Goal: Task Accomplishment & Management: Manage account settings

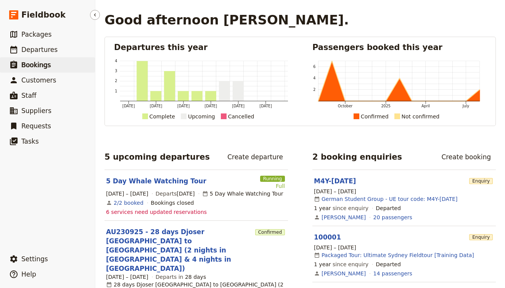
click at [45, 63] on span "Bookings" at bounding box center [35, 65] width 29 height 8
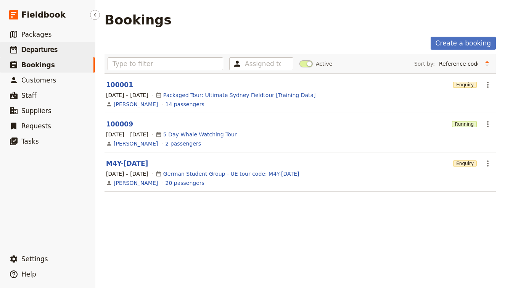
click at [48, 49] on span "Departures" at bounding box center [39, 50] width 36 height 8
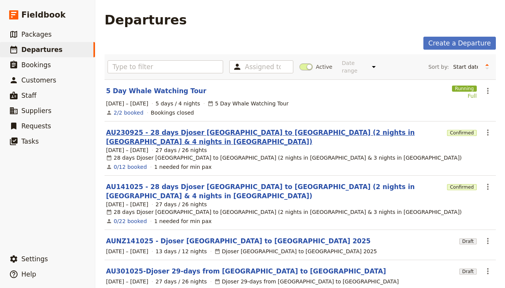
click at [125, 128] on link "AU230925 - 28 days Djoser [GEOGRAPHIC_DATA] to [GEOGRAPHIC_DATA] (2 nights in […" at bounding box center [275, 137] width 338 height 18
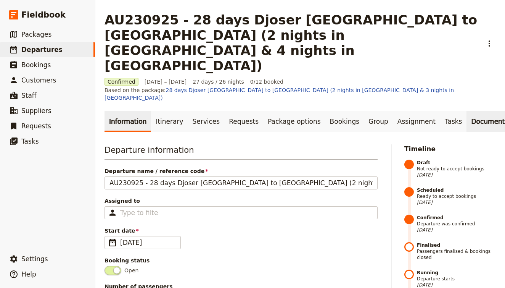
click at [467, 111] on link "Documents" at bounding box center [490, 121] width 46 height 21
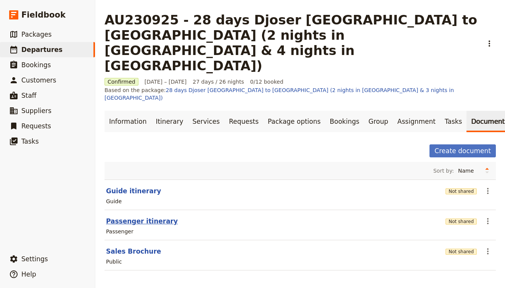
click at [144, 216] on button "Passenger itinerary" at bounding box center [142, 220] width 72 height 9
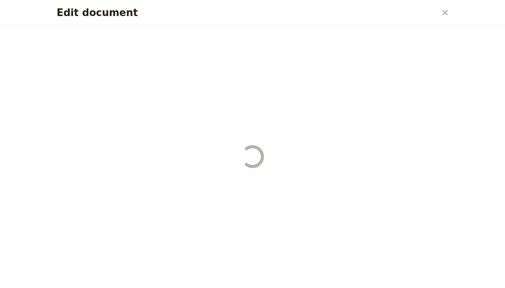
select select "PASSENGER"
select select "DEFAULT"
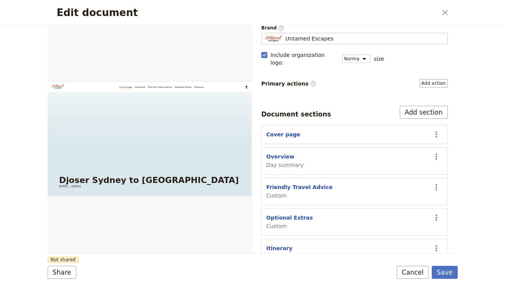
scroll to position [63, 0]
click at [304, 178] on section "Friendly Travel Advice Custom ​" at bounding box center [354, 191] width 187 height 27
click at [306, 184] on button "Friendly Travel Advice" at bounding box center [299, 188] width 66 height 8
select select "CUSTOM"
select select "default"
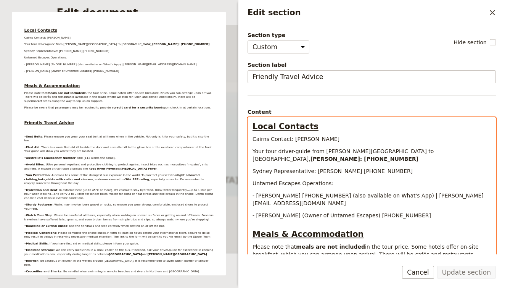
click at [339, 139] on p "Cairns Contact: [PERSON_NAME]" at bounding box center [372, 139] width 239 height 8
click at [379, 137] on p "Cairns Contact: [PERSON_NAME] [PHONE_NUMBER]" at bounding box center [372, 139] width 239 height 8
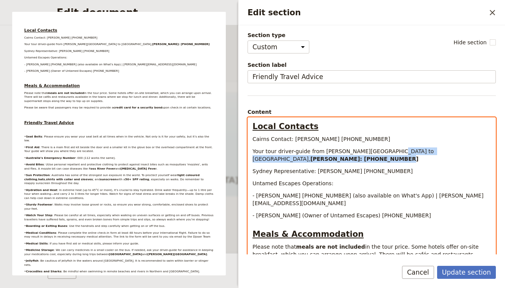
drag, startPoint x: 464, startPoint y: 148, endPoint x: 381, endPoint y: 150, distance: 82.5
click at [381, 150] on p "Your tour driver-guide from [PERSON_NAME][GEOGRAPHIC_DATA] to [GEOGRAPHIC_DATA]…" at bounding box center [372, 154] width 239 height 15
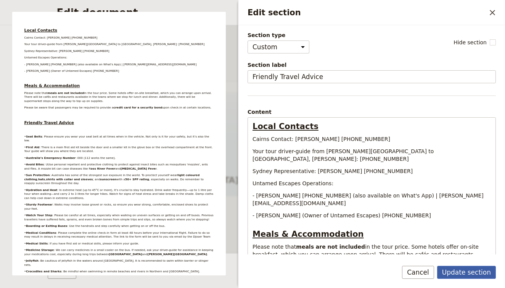
click at [480, 268] on button "Update section" at bounding box center [466, 272] width 59 height 13
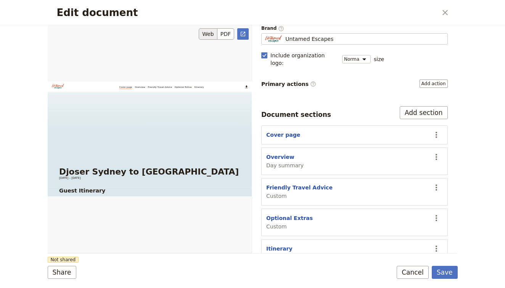
scroll to position [0, 0]
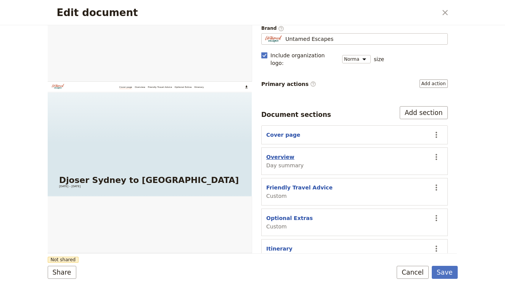
click at [282, 153] on button "Overview" at bounding box center [280, 157] width 28 height 8
select select "DAY_SUMMARY"
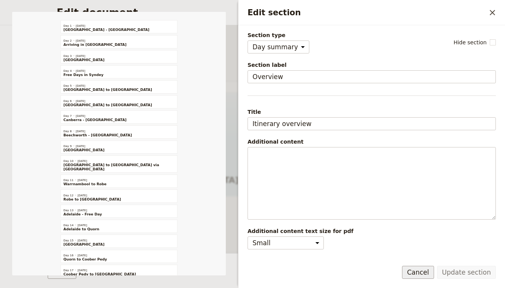
click at [429, 273] on button "Cancel" at bounding box center [418, 272] width 32 height 13
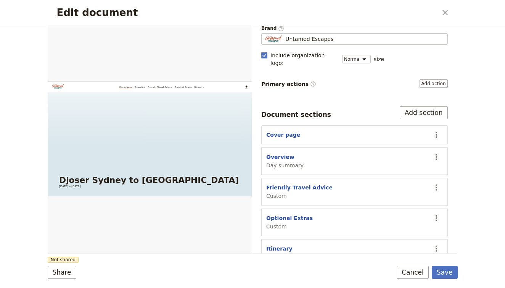
click at [297, 184] on button "Friendly Travel Advice" at bounding box center [299, 188] width 66 height 8
select select "CUSTOM"
select select "default"
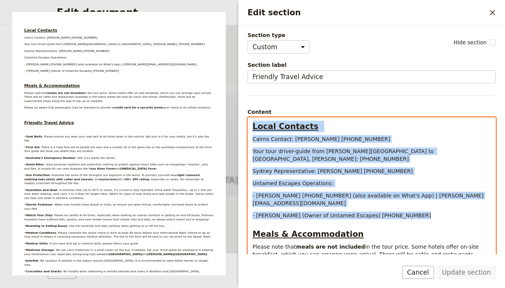
drag, startPoint x: 418, startPoint y: 203, endPoint x: 241, endPoint y: 113, distance: 198.3
click at [241, 113] on div "Section type Cover page Day summary Itinerary Custom Hide section Section label…" at bounding box center [372, 139] width 267 height 229
copy div "Local Contacts Cairns Contact: Marcus Brady 0429 778 130 Your tour driver-guide…"
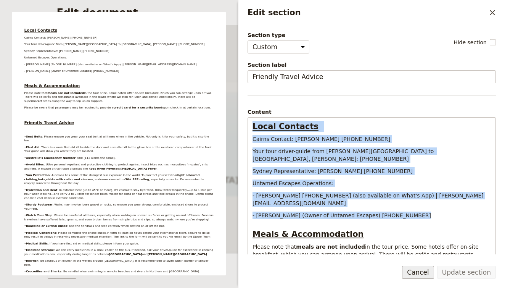
click at [424, 271] on button "Cancel" at bounding box center [418, 272] width 32 height 13
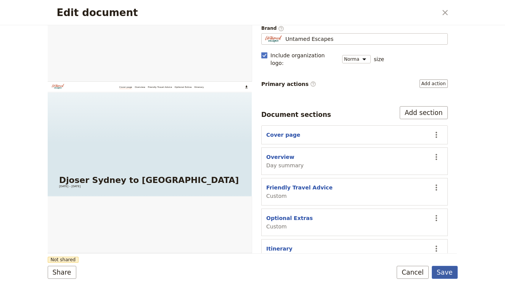
click at [450, 270] on button "Save" at bounding box center [445, 272] width 26 height 13
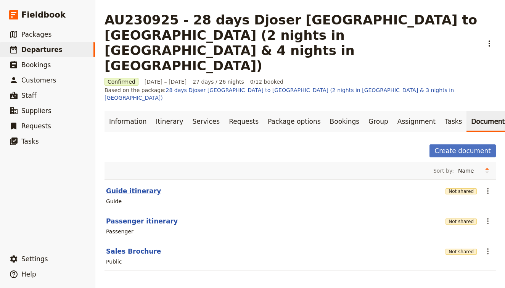
click at [130, 186] on button "Guide itinerary" at bounding box center [133, 190] width 55 height 9
select select "STAFF"
select select "RUN_SHEET"
select select "DEFAULT"
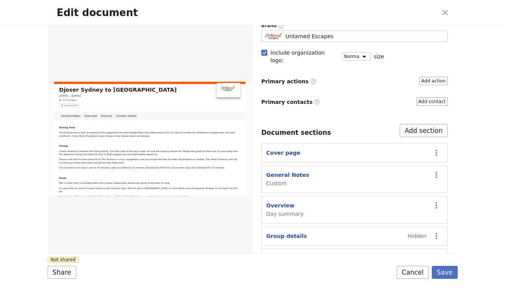
scroll to position [76, 0]
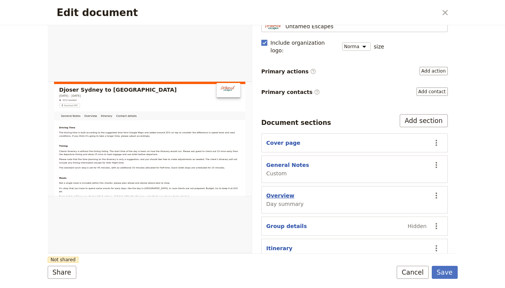
click at [277, 192] on button "Overview" at bounding box center [280, 196] width 28 height 8
select select "DAY_SUMMARY"
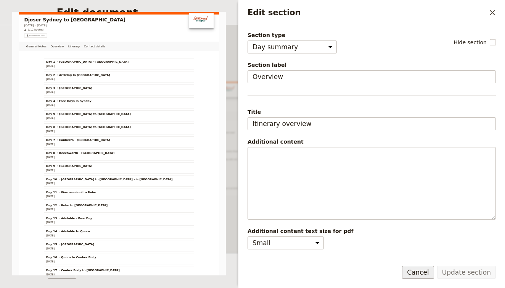
click at [427, 273] on button "Cancel" at bounding box center [418, 272] width 32 height 13
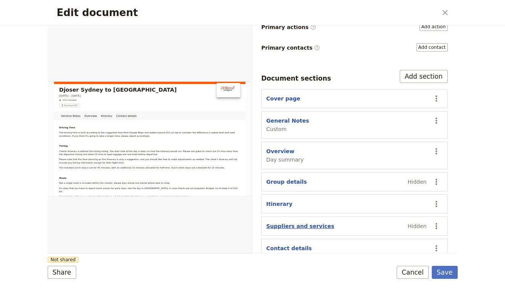
scroll to position [119, 0]
click at [291, 223] on button "Suppliers and services" at bounding box center [300, 227] width 68 height 8
select select "SUPPLIERS_AND_SERVICES"
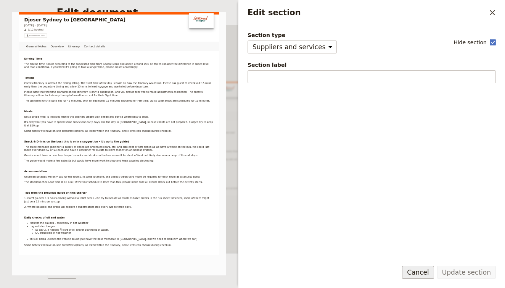
click at [419, 275] on button "Cancel" at bounding box center [418, 272] width 32 height 13
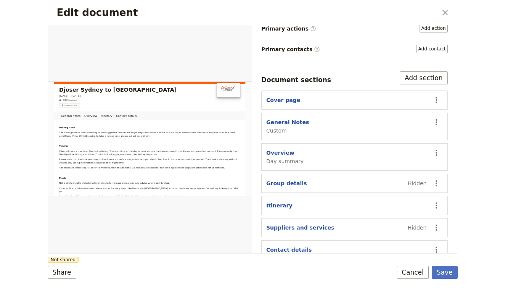
scroll to position [116, 0]
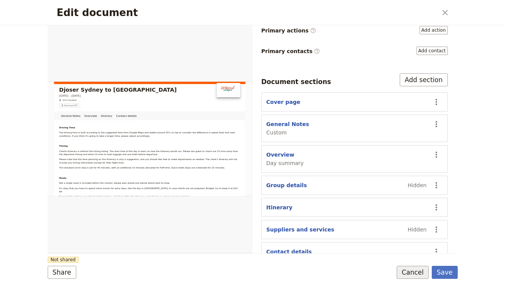
click at [411, 275] on button "Cancel" at bounding box center [413, 272] width 32 height 13
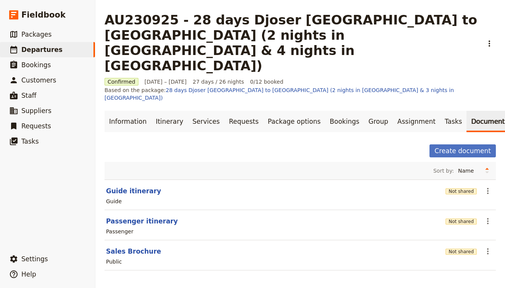
scroll to position [0, 0]
click at [490, 186] on icon "Actions" at bounding box center [488, 190] width 9 height 9
click at [123, 111] on link "Information" at bounding box center [128, 121] width 47 height 21
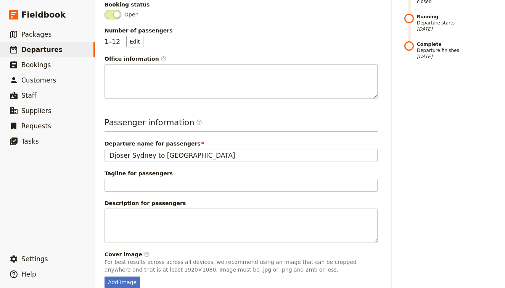
scroll to position [255, 0]
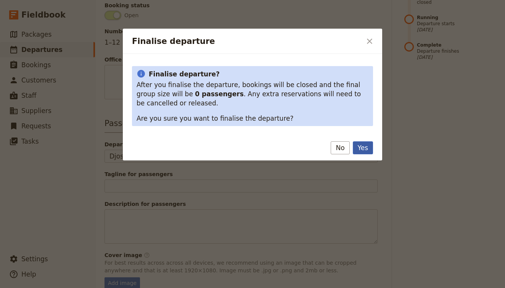
click at [367, 145] on button "Yes" at bounding box center [363, 147] width 20 height 13
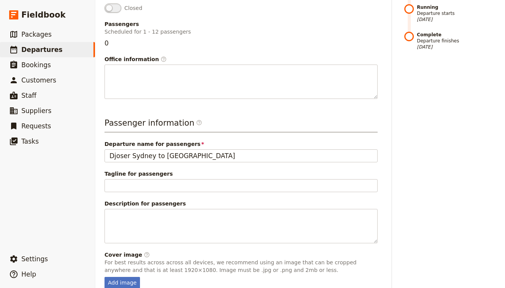
scroll to position [271, 0]
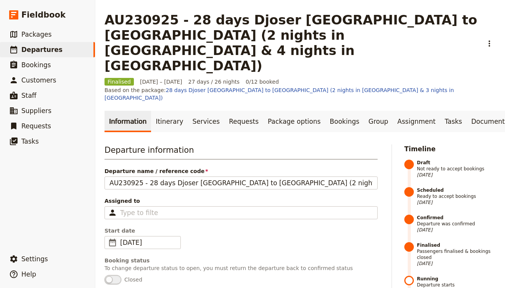
scroll to position [0, 0]
click at [492, 39] on icon "Actions" at bounding box center [489, 43] width 9 height 9
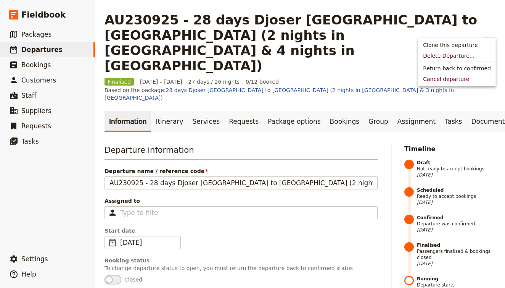
click at [492, 39] on icon "Actions" at bounding box center [489, 43] width 9 height 9
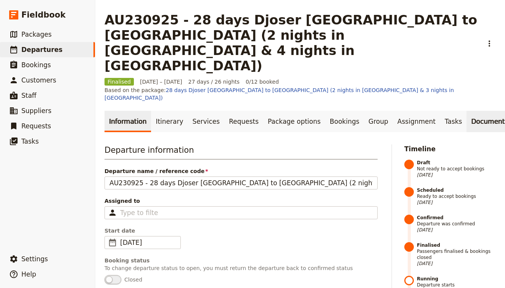
click at [467, 111] on link "Documents" at bounding box center [490, 121] width 46 height 21
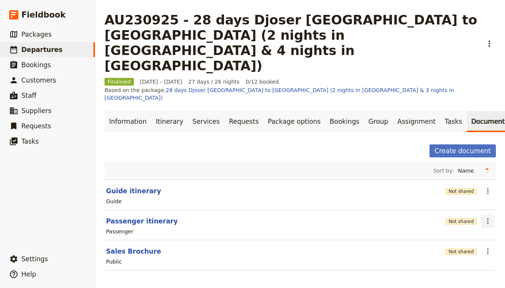
click at [487, 216] on icon "Actions" at bounding box center [488, 220] width 9 height 9
click at [465, 202] on span "Share" at bounding box center [466, 200] width 46 height 8
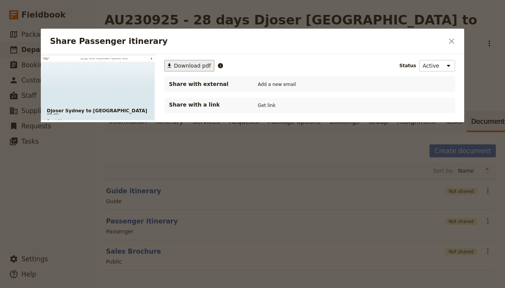
click at [183, 67] on span "Download pdf" at bounding box center [192, 66] width 37 height 8
click at [267, 104] on button "Get link" at bounding box center [266, 105] width 21 height 8
click at [330, 105] on button "Get link" at bounding box center [324, 105] width 21 height 8
click at [452, 37] on icon "Close dialog" at bounding box center [451, 41] width 9 height 9
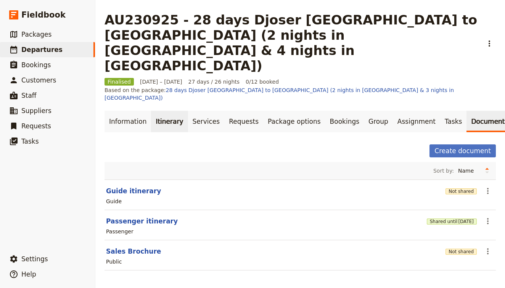
click at [166, 111] on link "Itinerary" at bounding box center [169, 121] width 37 height 21
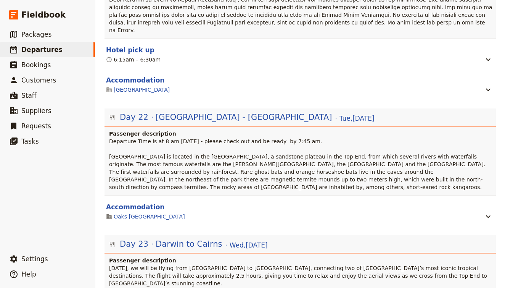
scroll to position [8906, 0]
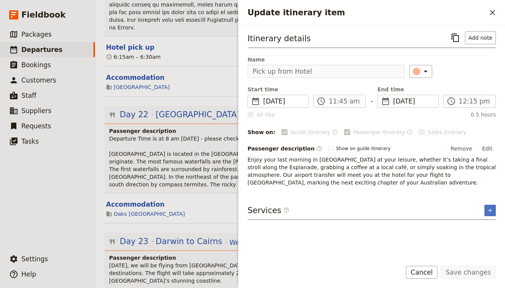
click at [341, 108] on div "Start time ​ 15 Oct 2025 15/10/2025 2025-10-15 11:45 ​ 11:45 am - End time ​ 15…" at bounding box center [372, 101] width 248 height 33
click at [343, 106] on label "​ 11:45 am" at bounding box center [339, 101] width 53 height 13
click at [326, 104] on label "​ 11:45 am" at bounding box center [339, 101] width 53 height 13
click at [426, 273] on button "Cancel" at bounding box center [422, 272] width 32 height 13
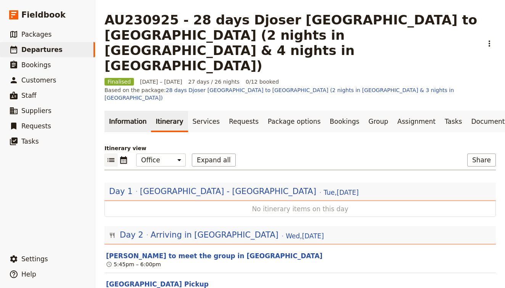
scroll to position [0, 0]
click at [124, 111] on link "Information" at bounding box center [128, 121] width 47 height 21
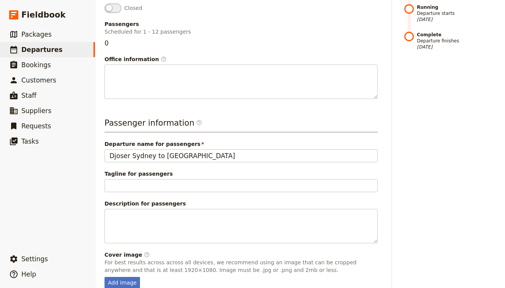
scroll to position [271, 0]
click at [364, 251] on span "Cancel departure" at bounding box center [351, 252] width 46 height 8
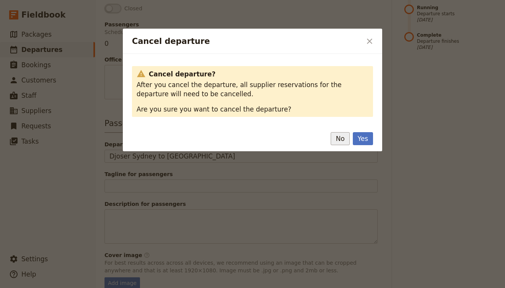
click at [341, 138] on button "No" at bounding box center [340, 138] width 19 height 13
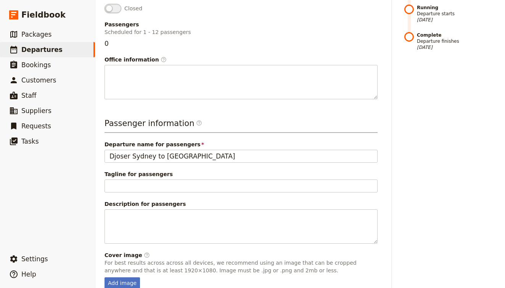
click at [390, 260] on div "Departure information Departure name / reference code AU230925 - 28 days Djoser…" at bounding box center [301, 93] width 392 height 440
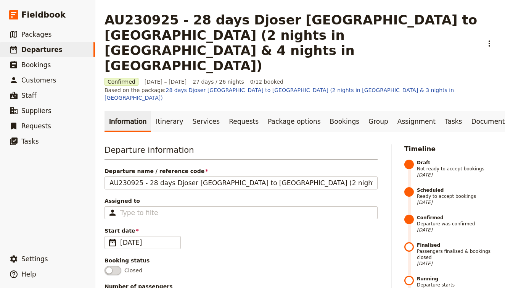
scroll to position [0, 0]
click at [170, 111] on link "Itinerary" at bounding box center [169, 121] width 37 height 21
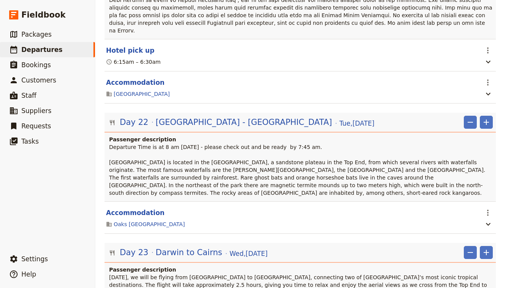
scroll to position [9214, 0]
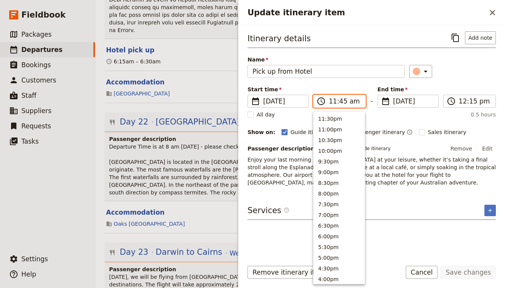
click at [353, 98] on input "11:45 am" at bounding box center [345, 101] width 32 height 9
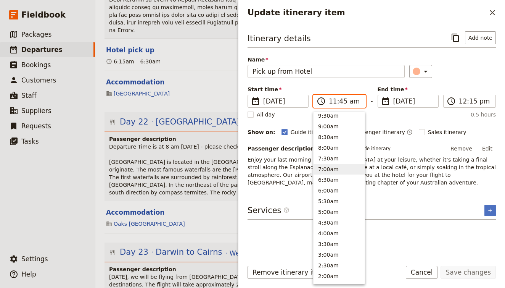
scroll to position [322, 0]
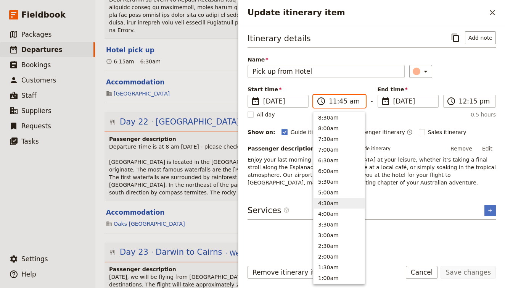
click at [339, 207] on button "4:30am" at bounding box center [339, 203] width 51 height 11
type input "04:30 am"
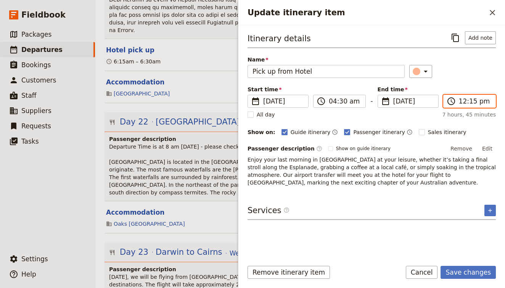
click at [469, 102] on input "12:15 pm" at bounding box center [475, 101] width 32 height 9
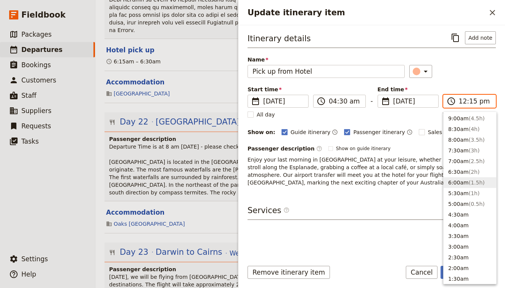
scroll to position [311, 0]
click at [475, 215] on button "4:30am" at bounding box center [470, 214] width 53 height 11
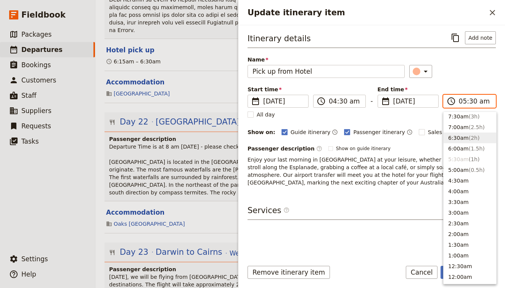
scroll to position [344, 0]
click at [461, 172] on button "5:00am ( 0.5h )" at bounding box center [470, 170] width 53 height 11
type input "05:00 am"
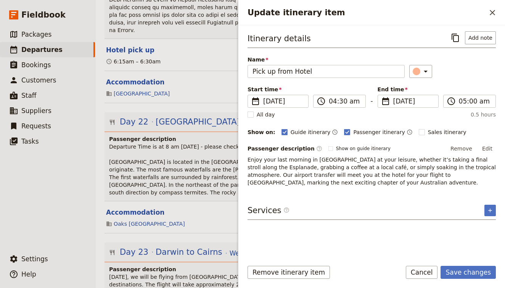
click at [392, 166] on p "Enjoy your last morning in Darwin at your leisure, whether it’s taking a final …" at bounding box center [372, 171] width 248 height 31
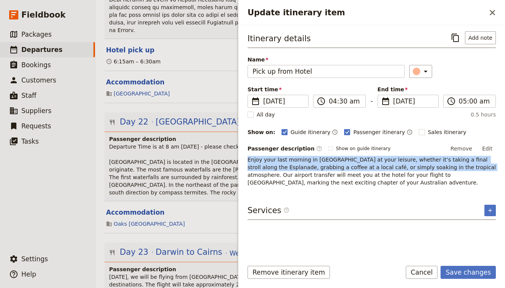
drag, startPoint x: 469, startPoint y: 167, endPoint x: 247, endPoint y: 158, distance: 221.5
click at [247, 158] on div "Itinerary details ​ Add note Name Pick up from Hotel ​ Start time ​ 15 Oct 2025…" at bounding box center [372, 139] width 267 height 229
click at [493, 150] on button "Edit" at bounding box center [487, 148] width 17 height 11
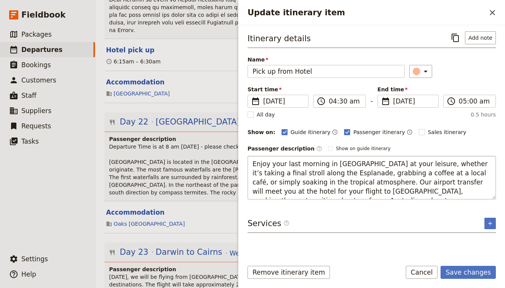
click at [459, 170] on textarea "Enjoy your last morning in Darwin at your leisure, whether it’s taking a final …" at bounding box center [372, 178] width 248 height 44
drag, startPoint x: 314, startPoint y: 182, endPoint x: 235, endPoint y: 152, distance: 85.2
click at [235, 152] on div "AU230925 - 28 days Djoser Sydney to Cairns (2 nights in Darwin & 4 nights in CR…" at bounding box center [300, 144] width 410 height 288
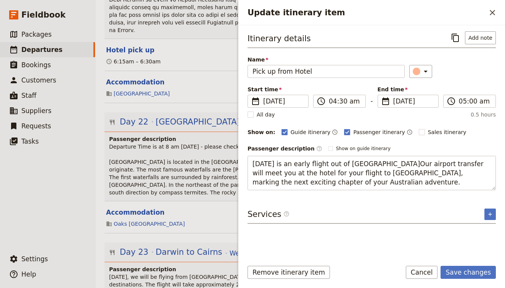
type textarea "Today is an early flight out of Darwin. Our airport transfer will meet you at t…"
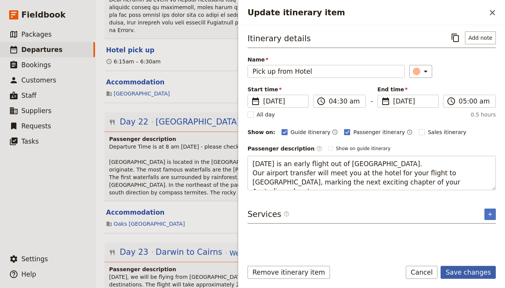
click at [460, 272] on button "Save changes" at bounding box center [468, 272] width 55 height 13
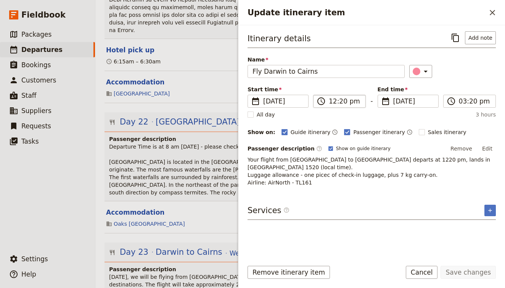
click at [337, 97] on label "​ 12:20 pm" at bounding box center [339, 101] width 53 height 13
click at [337, 97] on input "12:20 pm" at bounding box center [345, 101] width 32 height 9
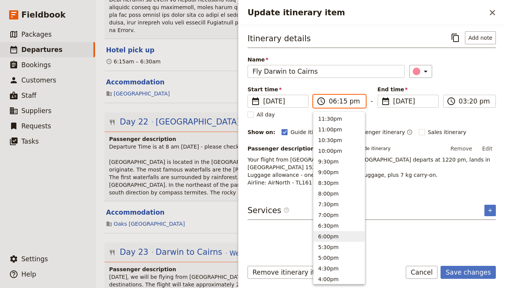
type input "06:15 am"
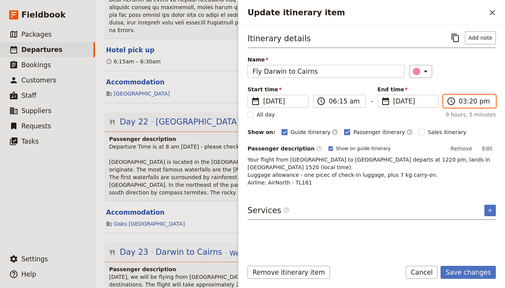
click at [464, 100] on input "03:20 pm" at bounding box center [475, 101] width 32 height 9
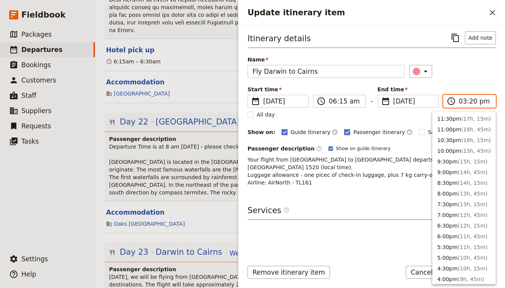
click at [464, 100] on input "03:20 pm" at bounding box center [475, 101] width 32 height 9
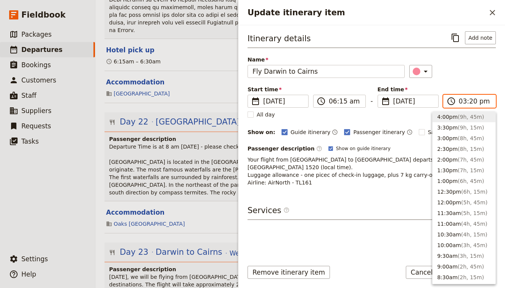
click at [482, 103] on input "03:20 pm" at bounding box center [475, 101] width 32 height 9
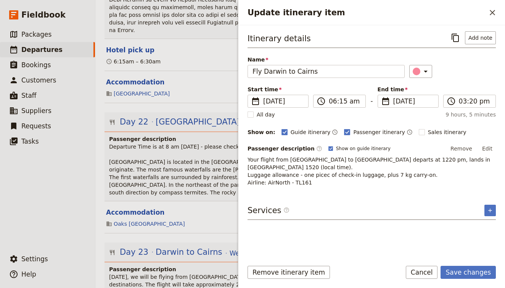
click at [396, 182] on div "Itinerary details ​ Add note Name Fly Darwin to Cairns ​ Start time ​ 15 Oct 20…" at bounding box center [372, 142] width 248 height 222
click at [461, 107] on label "​ 03:20 pm" at bounding box center [469, 101] width 53 height 13
click at [461, 106] on input "03:20 pm" at bounding box center [475, 101] width 32 height 9
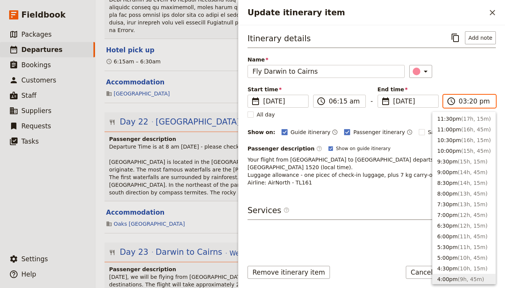
click at [460, 102] on input "03:20 pm" at bounding box center [475, 101] width 32 height 9
type input "09:15 am"
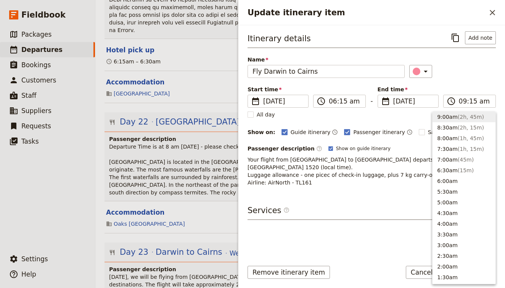
click at [472, 77] on div "​" at bounding box center [453, 71] width 87 height 13
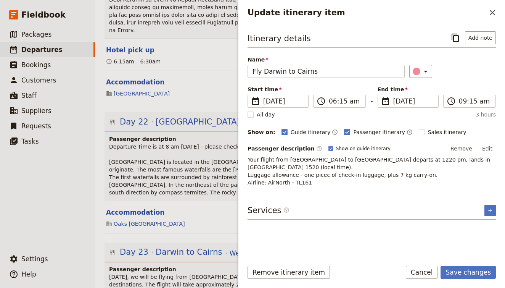
click at [366, 161] on p "Your flight from Darwin to Cairns departs at 1220 pm, lands in Darwin 1520 (loc…" at bounding box center [372, 171] width 248 height 31
click at [368, 159] on p "Your flight from Darwin to Cairns departs at 1220 pm, lands in Darwin 1520 (loc…" at bounding box center [372, 171] width 248 height 31
click at [488, 148] on button "Edit" at bounding box center [487, 148] width 17 height 11
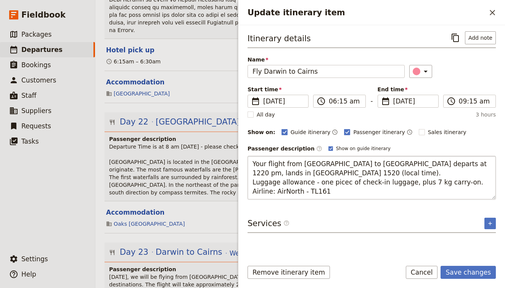
click at [390, 161] on textarea "Your flight from Darwin to Cairns departs at 1220 pm, lands in Darwin 1520 (loc…" at bounding box center [372, 178] width 248 height 44
click at [393, 161] on textarea "Your flight from Darwin to Cairns departs at 1220 pm, lands in Darwin 1520 (loc…" at bounding box center [372, 178] width 248 height 44
click at [370, 174] on textarea "Your flight from Darwin to Cairns departs at 6.15 am, lands in Darwin 1520 (loc…" at bounding box center [372, 178] width 248 height 44
click at [448, 163] on textarea "Your flight from Darwin to Cairns departs at 6.15 am, lands in Darwin 1520 (loc…" at bounding box center [372, 178] width 248 height 44
click at [464, 163] on textarea "Your flight from Darwin to Cairns departs at 6.15 am, lands in Cairns 1520 (loc…" at bounding box center [372, 178] width 248 height 44
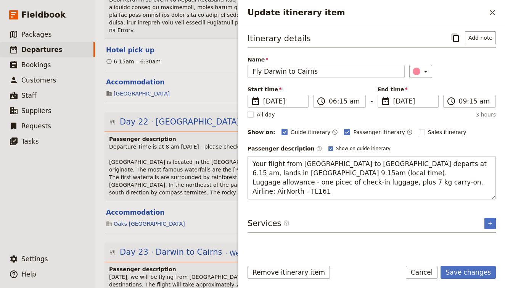
click at [401, 172] on textarea "Your flight from Darwin to Cairns departs at 6.15 am, lands in Cairns 9.15am (l…" at bounding box center [372, 178] width 248 height 44
click at [333, 194] on textarea "Your flight from Darwin to Cairns departs at 6.15 am, lands in Cairns 9.15am (l…" at bounding box center [372, 178] width 248 height 44
click at [343, 183] on textarea "Your flight from Darwin to Cairns departs at 6.15 am, lands in Cairns 9.15am (l…" at bounding box center [372, 178] width 248 height 44
click at [339, 196] on textarea "Your flight from Darwin to Cairns departs at 6.15 am, lands in Cairns 9.15am (l…" at bounding box center [372, 178] width 248 height 44
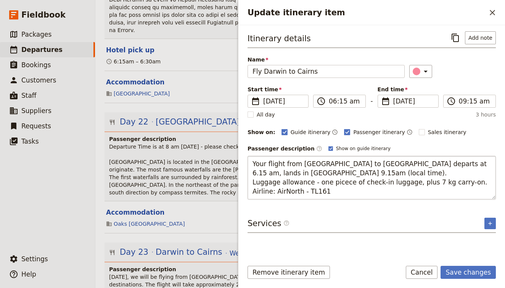
drag, startPoint x: 339, startPoint y: 196, endPoint x: 275, endPoint y: 192, distance: 64.3
click at [275, 192] on textarea "Your flight from Darwin to Cairns departs at 6.15 am, lands in Cairns 9.15am (l…" at bounding box center [372, 178] width 248 height 44
click at [426, 181] on textarea "Your flight from Darwin to Cairns departs at 6.15 am, lands in Cairns 9.15am (l…" at bounding box center [372, 178] width 248 height 44
click at [342, 183] on textarea "Your flight from Darwin to Cairns departs at 6.15 am, lands in Cairns 9.15am (l…" at bounding box center [372, 178] width 248 height 44
click at [343, 190] on textarea "Your flight from Darwin to Cairns departs at 6.15 am, lands in Cairns 9.15am (l…" at bounding box center [372, 178] width 248 height 44
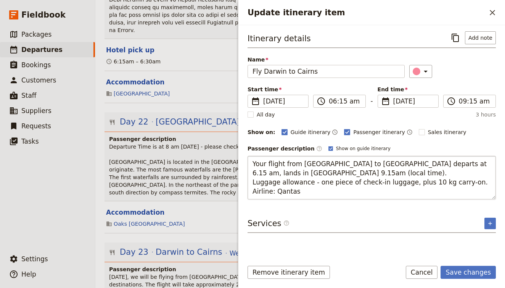
click at [463, 165] on textarea "Your flight from Darwin to Cairns departs at 6.15 am, lands in Cairns 9.15am (l…" at bounding box center [372, 178] width 248 height 44
type textarea "Your flight from Darwin to Cairns departs at 6.15 am and lands in Cairns 9.15 a…"
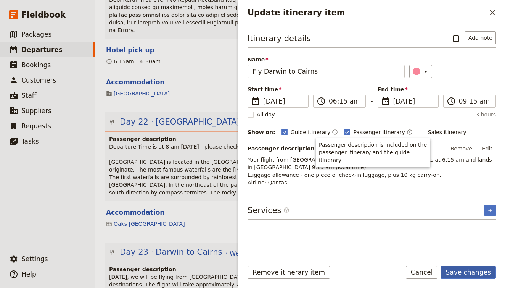
click at [458, 274] on button "Save changes" at bounding box center [468, 272] width 55 height 13
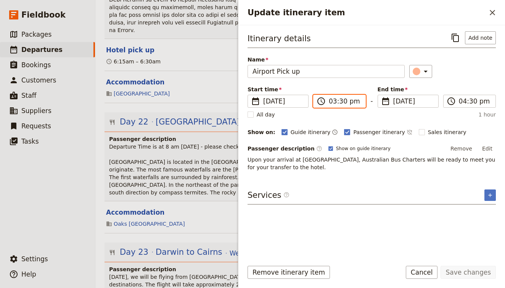
click at [334, 101] on input "03:30 pm" at bounding box center [345, 101] width 32 height 9
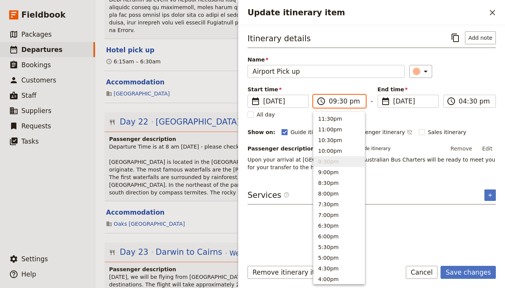
type input "09:30 am"
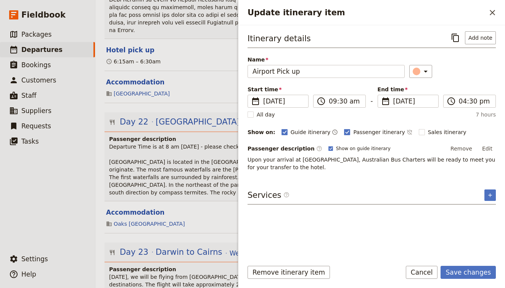
click at [443, 81] on div "Itinerary details ​ Add note Name Airport Pick up ​ Start time ​ 15 Oct 2025 15…" at bounding box center [372, 101] width 248 height 140
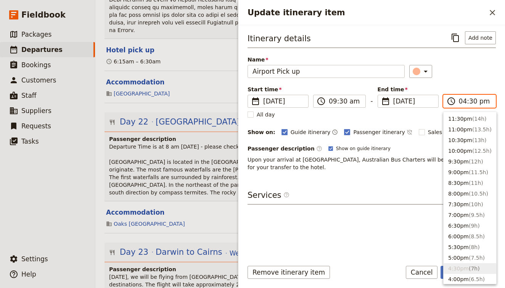
click at [462, 98] on input "04:30 pm" at bounding box center [475, 101] width 32 height 9
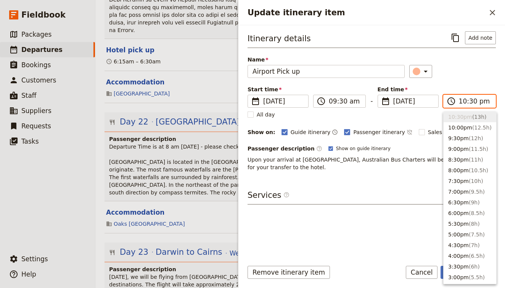
type input "10:30 am"
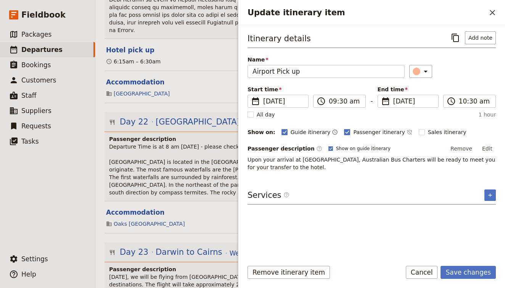
click at [404, 145] on div "Passenger description ​ Show on guide itinerary Remove Edit" at bounding box center [372, 148] width 248 height 11
click at [472, 272] on button "Save changes" at bounding box center [468, 272] width 55 height 13
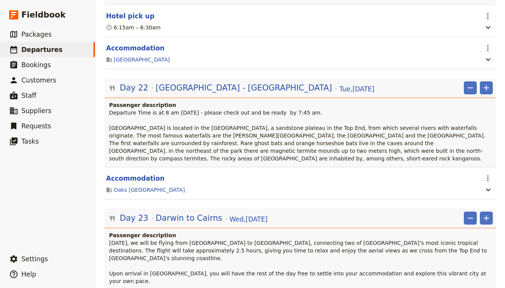
scroll to position [9248, 0]
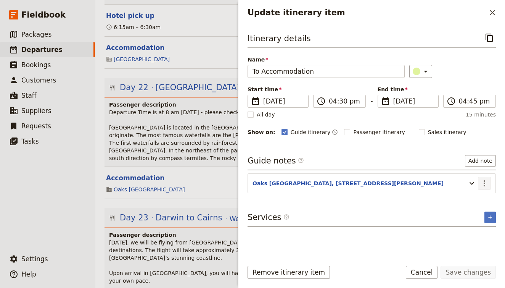
click at [485, 181] on icon "Actions" at bounding box center [485, 183] width 2 height 6
click at [477, 200] on span "Edit note" at bounding box center [468, 200] width 35 height 8
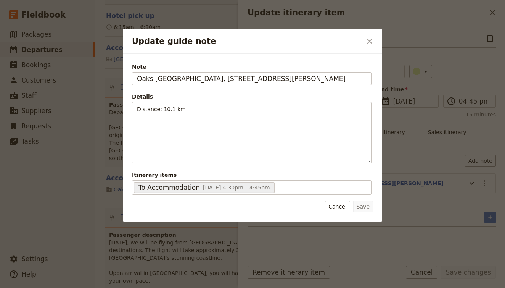
drag, startPoint x: 345, startPoint y: 80, endPoint x: 123, endPoint y: 72, distance: 222.3
click at [123, 72] on div "Note Oaks Darwin Elan Hotel, Unit 31/33 Woods St, Darwin City NT 0800 Details D…" at bounding box center [253, 138] width 260 height 168
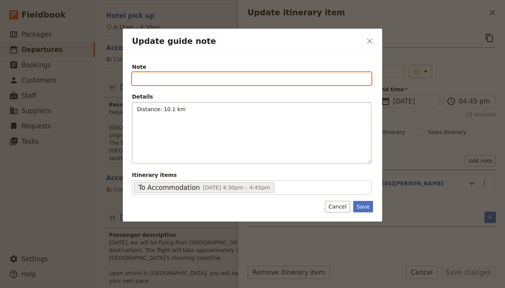
paste input "145 Esplanade, Cairns City QLD 4870"
click at [138, 74] on input "145 Esplanade, Cairns City QLD 4870" at bounding box center [252, 78] width 240 height 13
type input "Crowne Plaza Cairns-145 Esplanade, Cairns City QLD 4870"
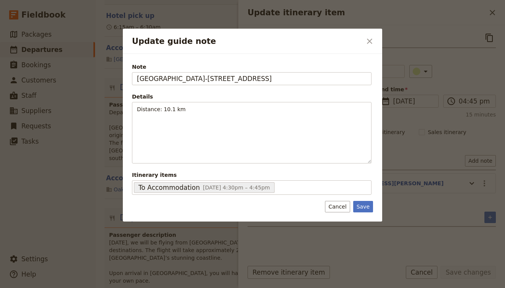
click at [200, 101] on fieldset "Details Distance: 10.1 km ​ ​ ​ ​ ​ ​ ​ ​ ​ Distance: 10.1 km" at bounding box center [252, 128] width 240 height 71
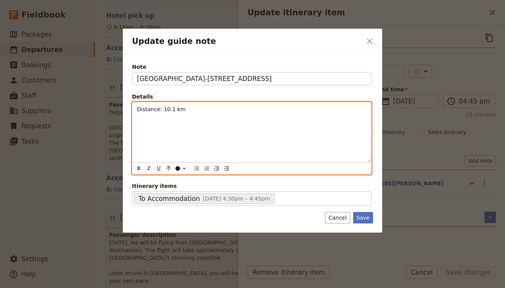
drag, startPoint x: 183, startPoint y: 111, endPoint x: 162, endPoint y: 112, distance: 21.0
click at [162, 112] on p "Distance: 10.1 km" at bounding box center [252, 109] width 230 height 8
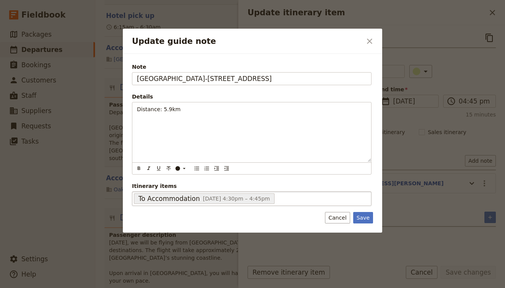
click at [365, 201] on div "To Accommodation 15 Oct 2025, 4:30pm – 4:45pm 68884ddfba6f5eb321654392" at bounding box center [252, 198] width 240 height 15
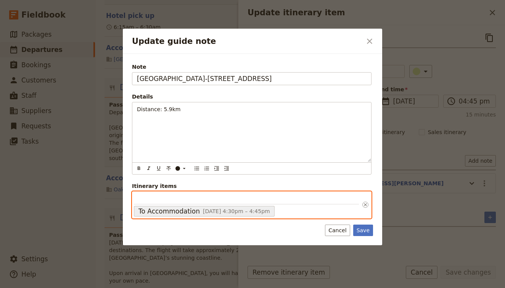
click at [359, 201] on input "Itinerary items To Accommodation 15 Oct 2025, 4:30pm – 4:45pm 68884ddfba6f5eb32…" at bounding box center [246, 198] width 225 height 11
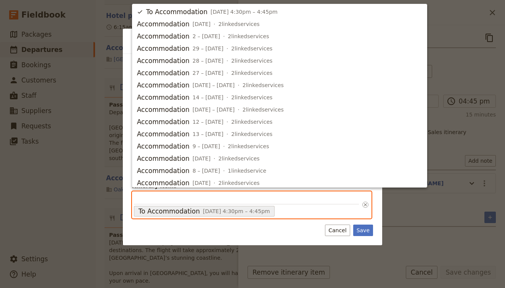
scroll to position [173, 0]
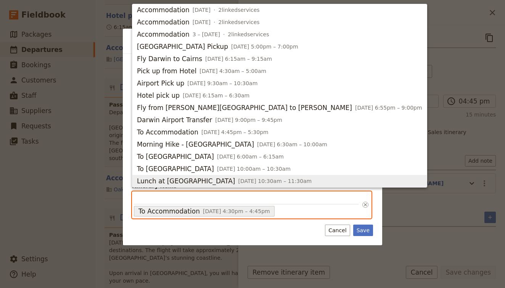
click at [361, 206] on div "To Accommodation 15 Oct 2025, 4:30pm – 4:45pm 68884ddfba6f5eb321654392" at bounding box center [252, 204] width 240 height 27
click at [359, 204] on input "Itinerary items To Accommodation 15 Oct 2025, 4:30pm – 4:45pm 68884ddfba6f5eb32…" at bounding box center [246, 198] width 225 height 11
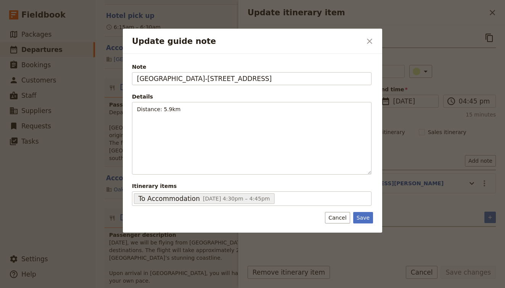
click at [374, 203] on div "Note Crowne Plaza Cairns-145 Esplanade, Cairns City QLD 4870 Details Distance: …" at bounding box center [253, 143] width 260 height 179
click at [362, 218] on button "Save" at bounding box center [363, 217] width 20 height 11
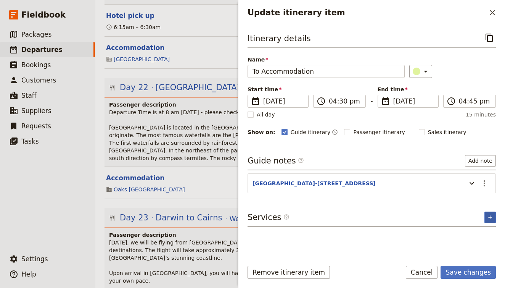
scroll to position [0, 0]
click at [354, 106] on label "​ 04:30 pm" at bounding box center [339, 101] width 53 height 13
click at [354, 106] on input "04:30 pm" at bounding box center [345, 101] width 32 height 9
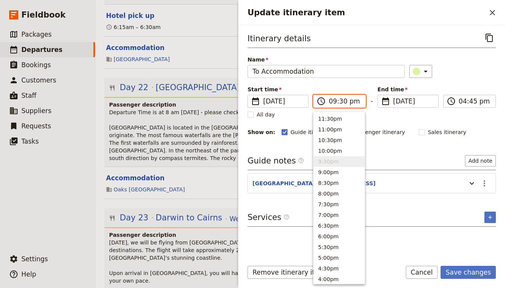
type input "09:30 am"
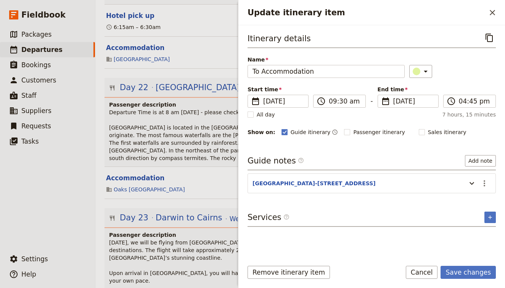
click at [450, 79] on div "Itinerary details ​ Name To Accommodation ​ Start time ​ 15 Oct 2025 15/10/2025…" at bounding box center [372, 83] width 248 height 105
click at [472, 99] on input "04:45 pm" at bounding box center [475, 101] width 32 height 9
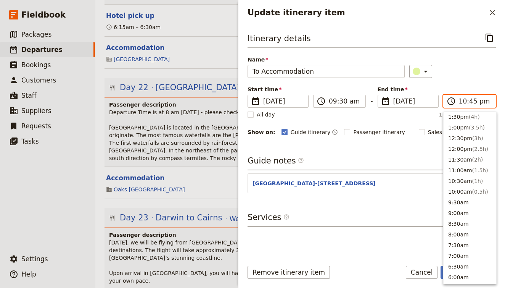
scroll to position [23, 0]
type input "10:15 am"
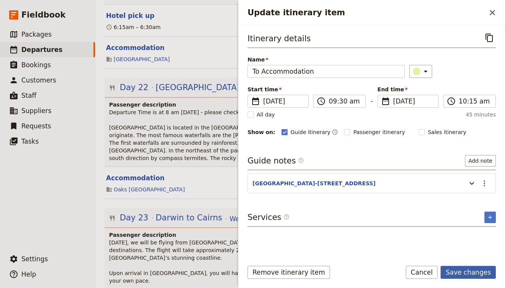
click at [478, 270] on button "Save changes" at bounding box center [468, 272] width 55 height 13
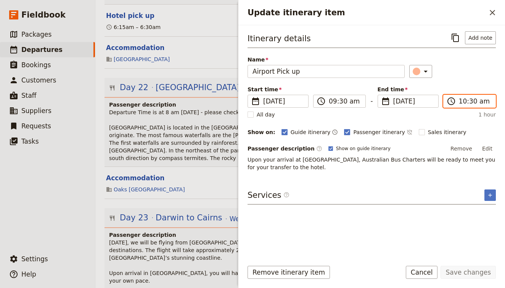
click at [461, 101] on input "10:30 am" at bounding box center [475, 101] width 32 height 9
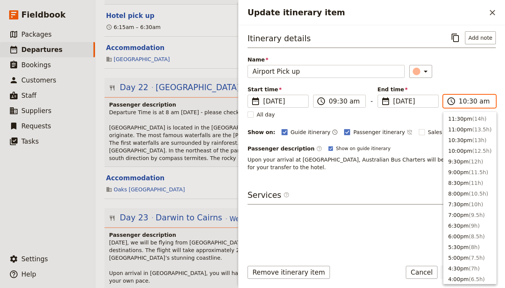
click at [471, 100] on input "10:30 am" at bounding box center [475, 101] width 32 height 9
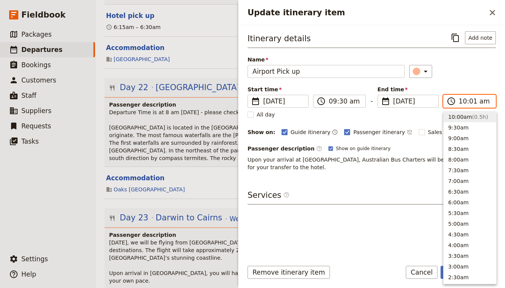
type input "10:15 am"
click at [397, 240] on div "Itinerary details ​ Add note Name Airport Pick up ​ Start time ​ 15 Oct 2025 15…" at bounding box center [372, 142] width 248 height 222
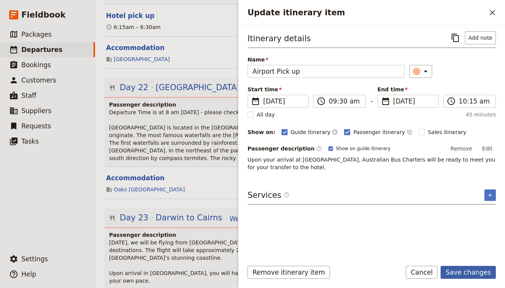
click at [485, 275] on button "Save changes" at bounding box center [468, 272] width 55 height 13
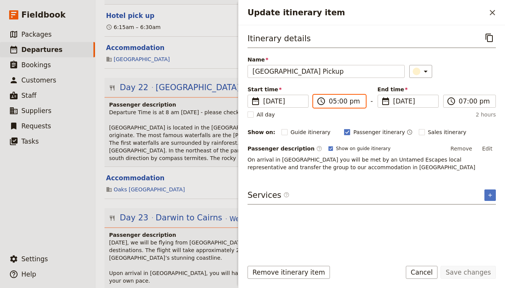
click at [343, 104] on input "05:00 pm" at bounding box center [345, 101] width 32 height 9
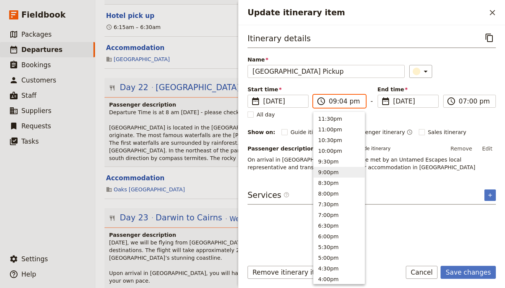
type input "09:45 pm"
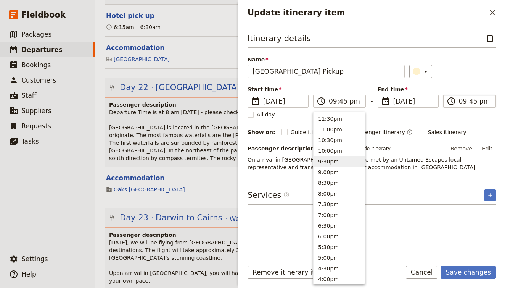
click at [464, 100] on input "09:45 pm" at bounding box center [475, 101] width 32 height 9
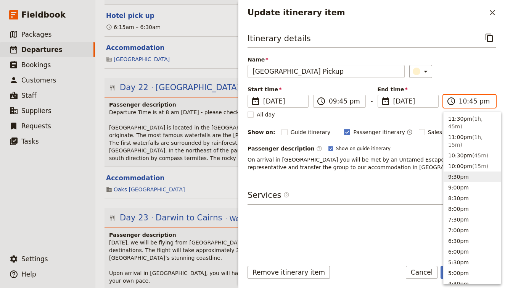
scroll to position [23, 0]
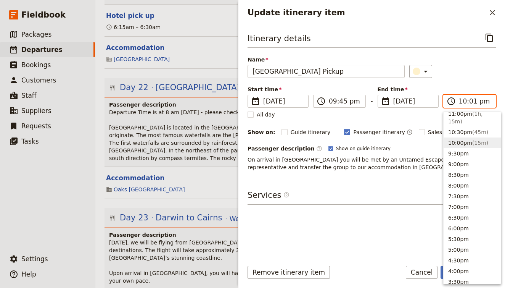
type input "10:15 pm"
click at [416, 185] on div "Itinerary details ​ Name Cairns Hotel Airport Pickup ​ Start time ​ 15 Oct 2025…" at bounding box center [372, 142] width 248 height 222
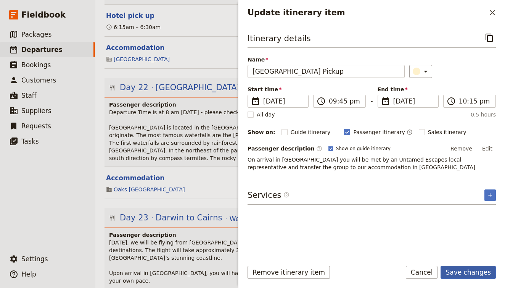
click at [472, 268] on button "Save changes" at bounding box center [468, 272] width 55 height 13
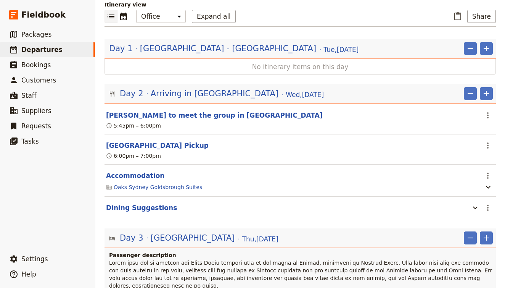
scroll to position [147, 0]
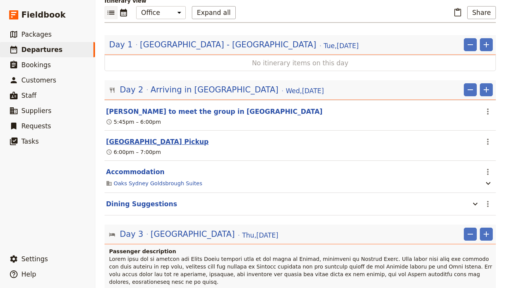
click at [152, 137] on button "[GEOGRAPHIC_DATA] Pickup" at bounding box center [157, 141] width 103 height 9
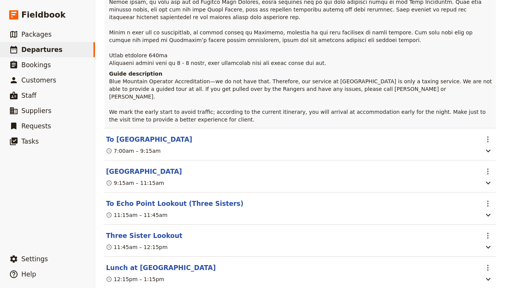
scroll to position [1318, 0]
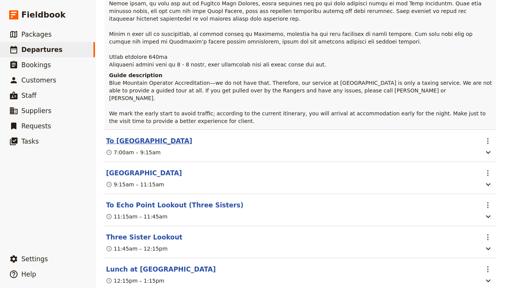
click at [151, 136] on button "To [GEOGRAPHIC_DATA]" at bounding box center [149, 140] width 86 height 9
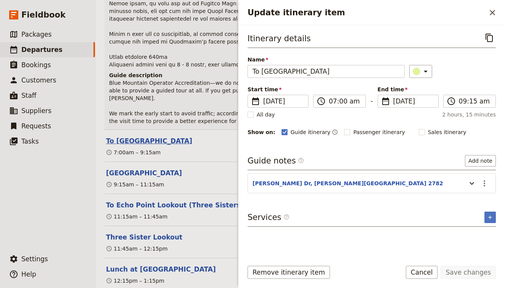
click at [151, 136] on button "To [GEOGRAPHIC_DATA]" at bounding box center [149, 140] width 86 height 9
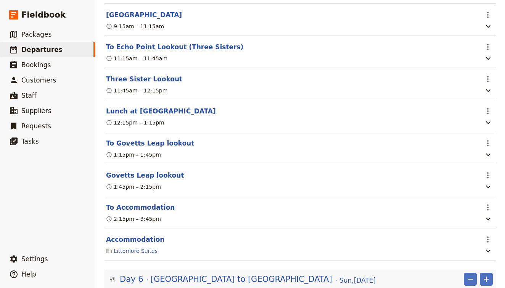
scroll to position [1470, 0]
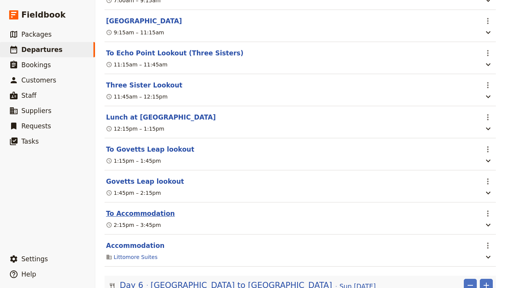
click at [133, 209] on button "To Accommodation" at bounding box center [140, 213] width 69 height 9
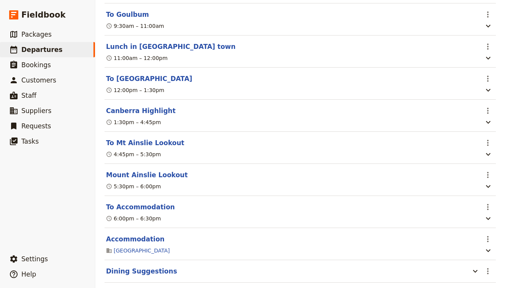
scroll to position [1986, 0]
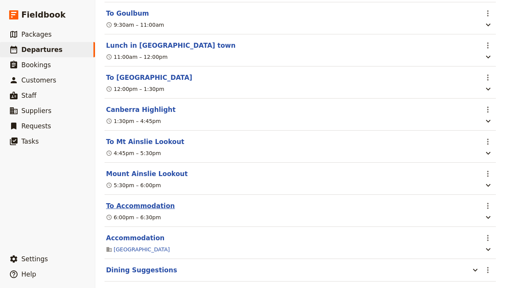
click at [147, 201] on button "To Accommodation" at bounding box center [140, 205] width 69 height 9
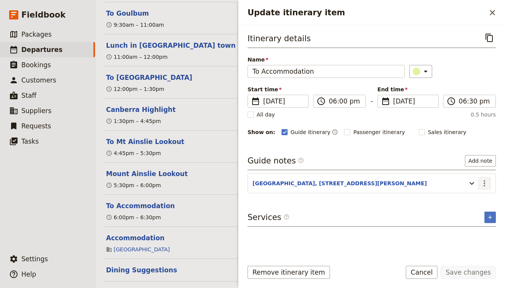
click at [483, 184] on icon "Actions" at bounding box center [484, 183] width 9 height 9
click at [478, 199] on span "Edit note" at bounding box center [468, 200] width 35 height 8
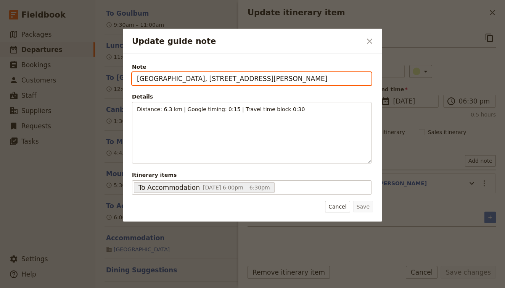
drag, startPoint x: 344, startPoint y: 82, endPoint x: 224, endPoint y: 80, distance: 120.2
click at [224, 80] on input "Mantra MacArthur Canberra, 219 Northbourne Ave, Turner ACT 2612" at bounding box center [252, 78] width 240 height 13
paste input "1 Binara St, Canberra ACT 2601"
drag, startPoint x: 217, startPoint y: 78, endPoint x: 72, endPoint y: 70, distance: 145.3
click at [72, 287] on div "Update guide note ​ Note Mantra MacArthur Canberra, 1 Binara St, Canberra ACT 2…" at bounding box center [252, 288] width 505 height 0
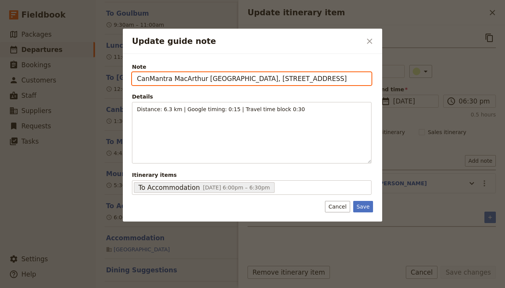
drag, startPoint x: 230, startPoint y: 77, endPoint x: 98, endPoint y: 77, distance: 131.3
click at [98, 287] on div "Update guide note ​ Note CanMantra MacArthur Canberra, 1 Binara St, Canberra AC…" at bounding box center [252, 288] width 505 height 0
type input "Canberra Crowne Plaza, 1 Binara St, Canberra ACT 2601"
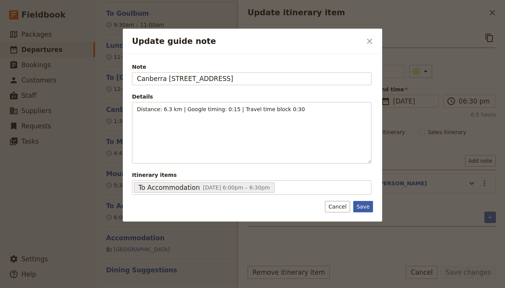
click at [363, 207] on button "Save" at bounding box center [363, 206] width 20 height 11
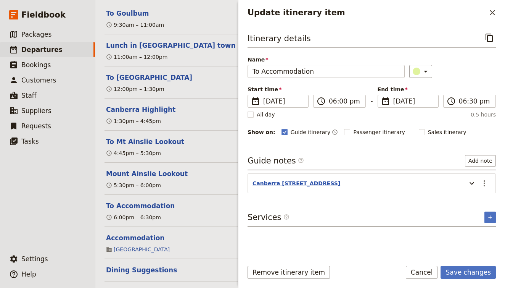
scroll to position [0, 0]
click at [340, 185] on button "Canberra Crowne Plaza, 1 Binara St, Canberra ACT 2601" at bounding box center [297, 183] width 88 height 8
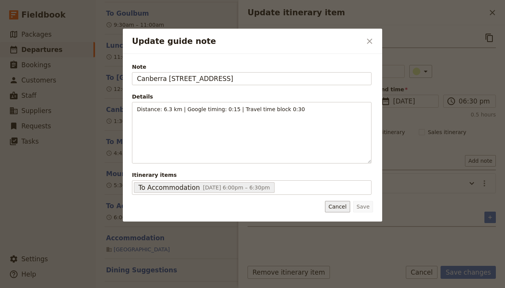
click at [340, 205] on button "Cancel" at bounding box center [337, 206] width 25 height 11
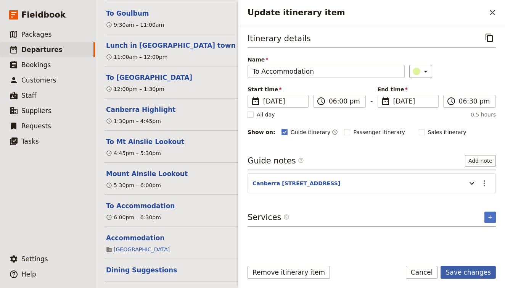
click at [477, 271] on button "Save changes" at bounding box center [468, 272] width 55 height 13
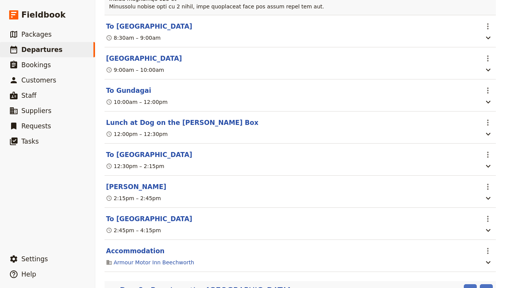
scroll to position [2443, 0]
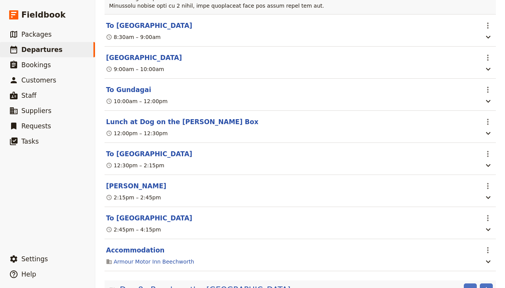
click at [152, 175] on section "Holbrook ​ 2:15pm – 2:45pm" at bounding box center [301, 191] width 392 height 32
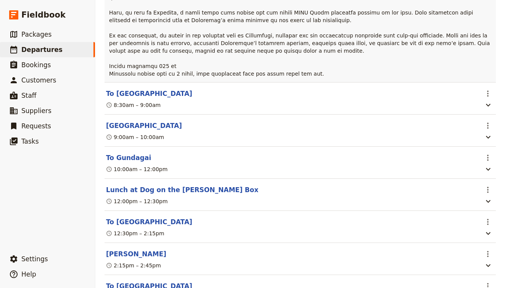
scroll to position [2375, 0]
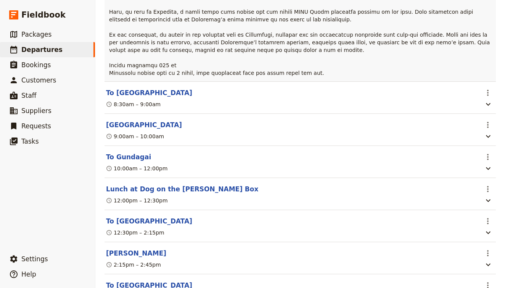
click at [130, 274] on section "To Beechworth ​ 2:45pm – 4:15pm" at bounding box center [301, 290] width 392 height 32
click at [131, 281] on button "To [GEOGRAPHIC_DATA]" at bounding box center [149, 285] width 86 height 9
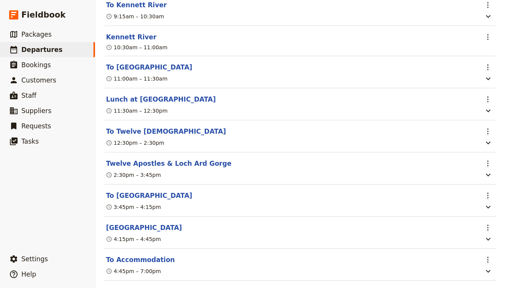
scroll to position [3999, 0]
click at [142, 255] on button "To Accommodation" at bounding box center [140, 259] width 69 height 9
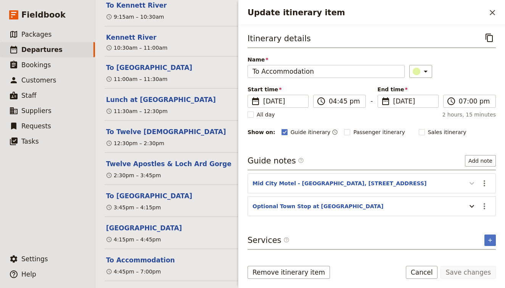
click at [474, 184] on icon "Update itinerary item" at bounding box center [472, 183] width 9 height 9
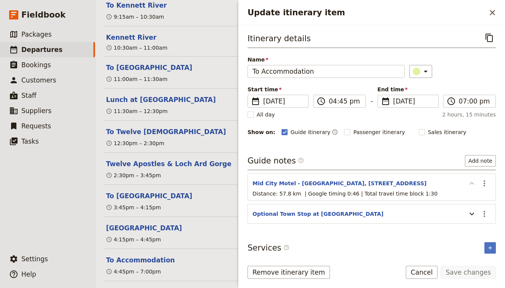
click at [474, 184] on icon "Update itinerary item" at bounding box center [472, 183] width 5 height 3
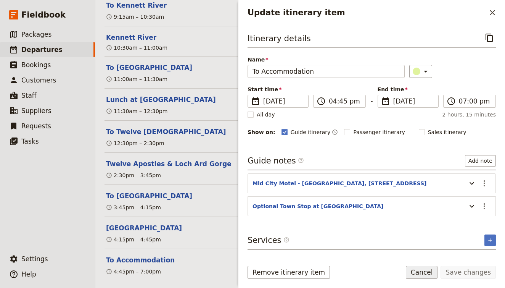
click at [424, 269] on button "Cancel" at bounding box center [422, 272] width 32 height 13
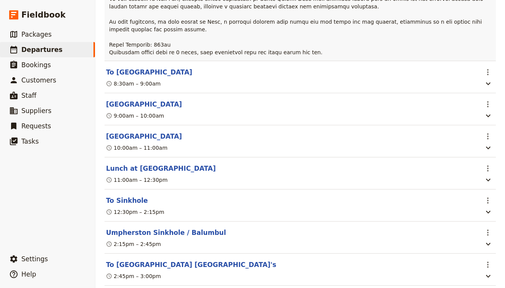
scroll to position [4450, 0]
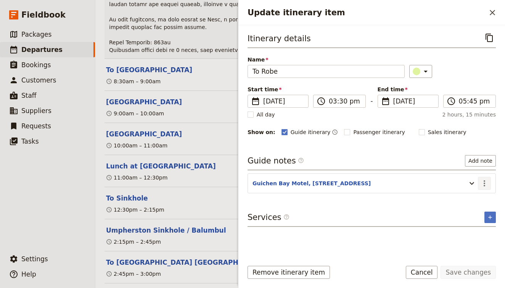
click at [485, 182] on icon "Actions" at bounding box center [485, 183] width 2 height 6
click at [468, 201] on span "Edit note" at bounding box center [463, 200] width 24 height 8
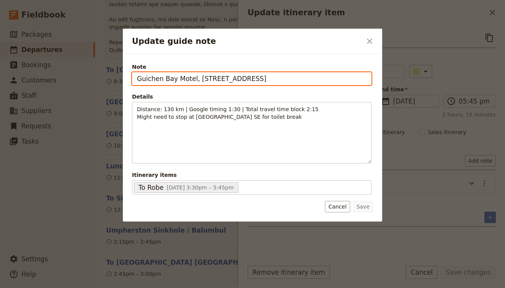
drag, startPoint x: 294, startPoint y: 79, endPoint x: 195, endPoint y: 78, distance: 98.9
click at [195, 78] on input "Guichen Bay Motel, 42-44 Victoria St, Robe SA 5276" at bounding box center [252, 78] width 240 height 13
paste input "2 Sturt"
drag, startPoint x: 191, startPoint y: 79, endPoint x: 127, endPoint y: 79, distance: 64.1
click at [127, 79] on div "Note Guichen Bay Motel, 2 Sturt St, Robe SA 5276 Details Distance: 130 km | Goo…" at bounding box center [253, 138] width 260 height 168
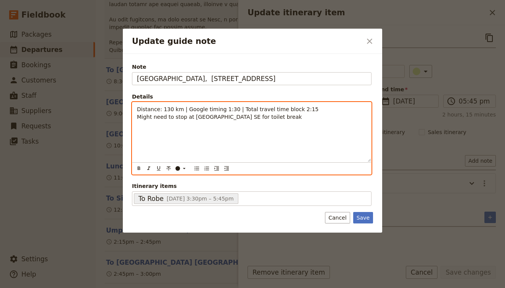
click at [264, 139] on div "Distance: 130 km | Google timing 1:30 | Total travel time block 2:15 Might need…" at bounding box center [251, 132] width 239 height 60
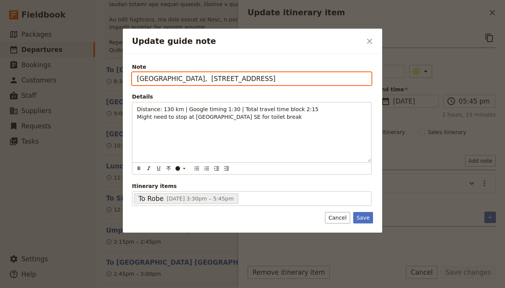
click at [200, 79] on input "Harbour View Motel, 2 Sturt St, Robe SA 5276" at bounding box center [252, 78] width 240 height 13
type input "Harbour View Motel, 2 Sturt St, Robe SA 5276"
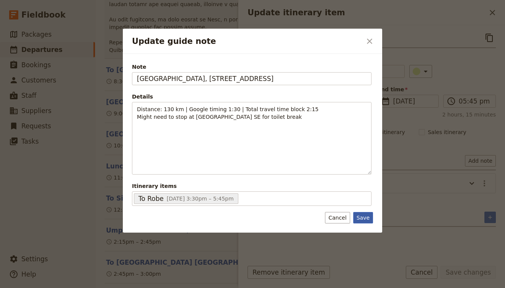
click at [364, 213] on button "Save" at bounding box center [363, 217] width 20 height 11
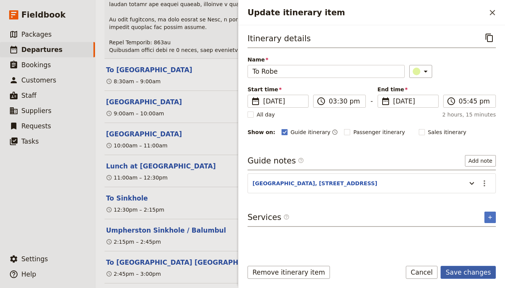
click at [468, 271] on button "Save changes" at bounding box center [468, 272] width 55 height 13
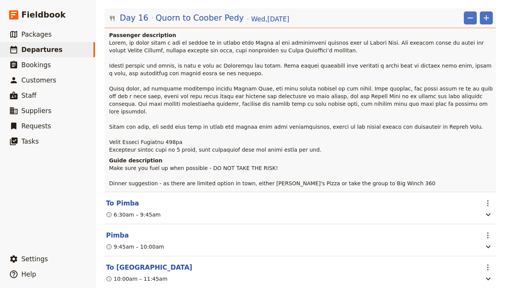
scroll to position [6814, 0]
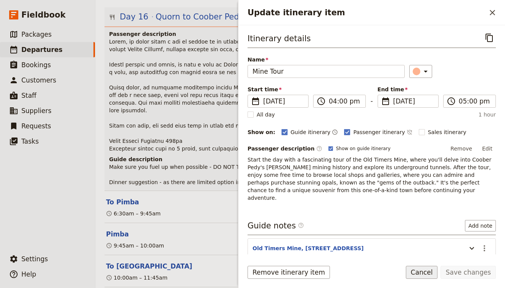
click at [424, 273] on button "Cancel" at bounding box center [422, 272] width 32 height 13
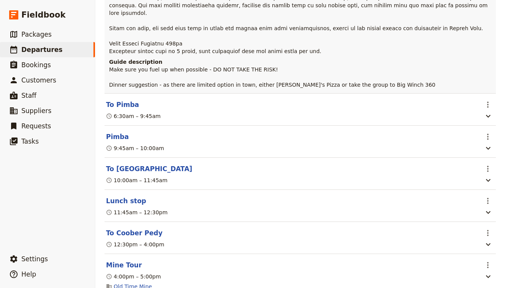
scroll to position [6919, 0]
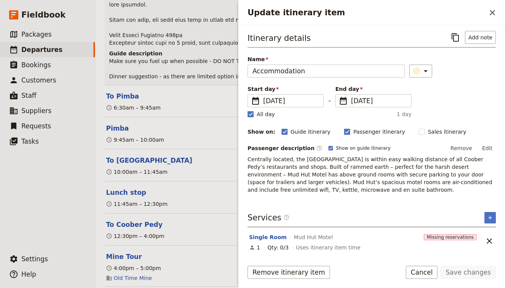
scroll to position [0, 0]
click at [423, 276] on button "Cancel" at bounding box center [422, 272] width 32 height 13
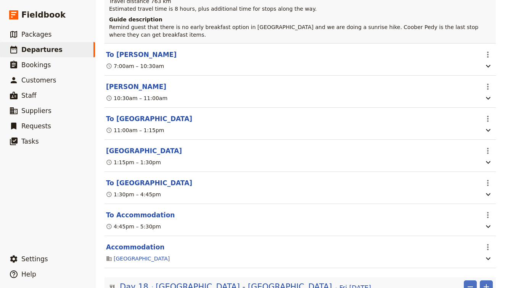
scroll to position [7353, 0]
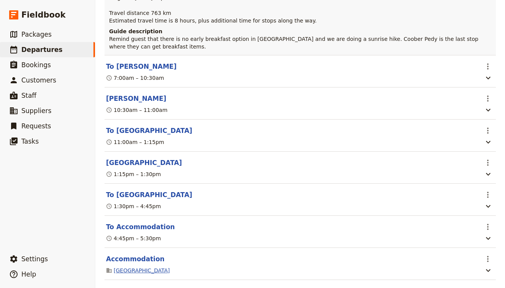
click at [155, 266] on link "[GEOGRAPHIC_DATA]" at bounding box center [142, 270] width 56 height 8
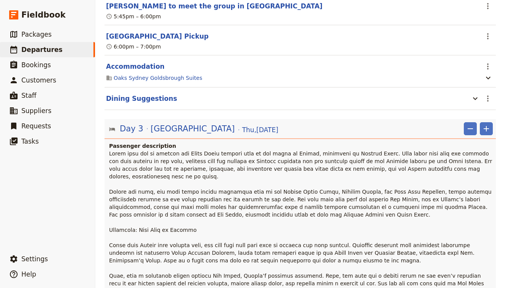
scroll to position [141, 0]
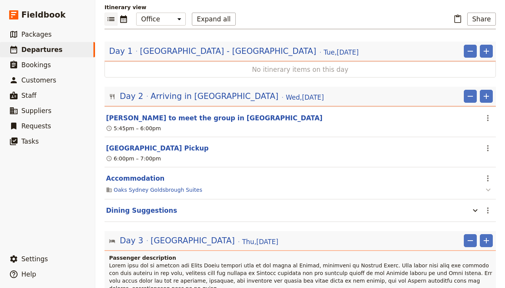
click at [490, 185] on icon "button" at bounding box center [488, 189] width 9 height 9
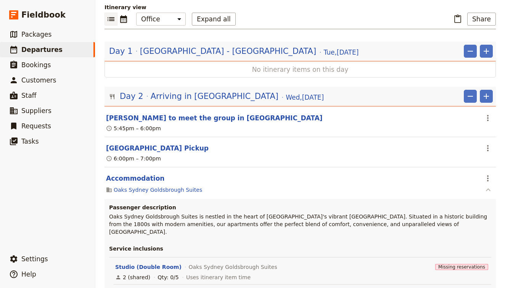
click at [490, 185] on icon "button" at bounding box center [488, 189] width 9 height 9
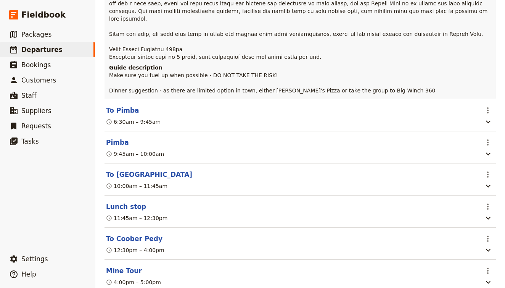
scroll to position [6905, 0]
click at [479, 154] on span "Edit this itinerary item" at bounding box center [452, 157] width 60 height 8
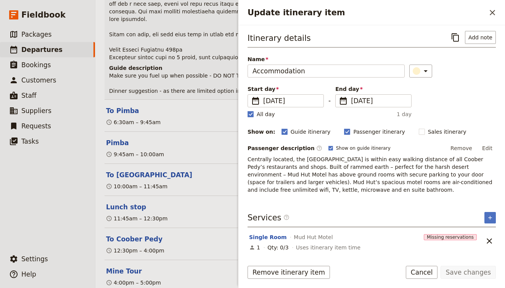
scroll to position [0, 0]
click at [492, 219] on icon "Add service inclusion" at bounding box center [490, 217] width 6 height 6
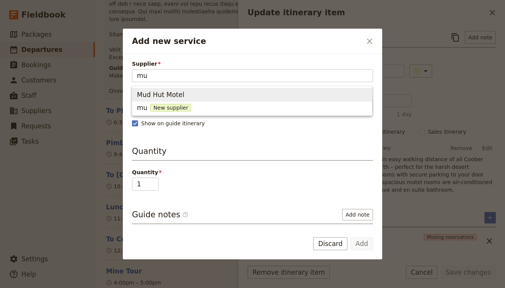
type input "mud"
click at [307, 92] on span "Mud Hut Motel" at bounding box center [252, 94] width 231 height 11
type input "Mud Hut Motel"
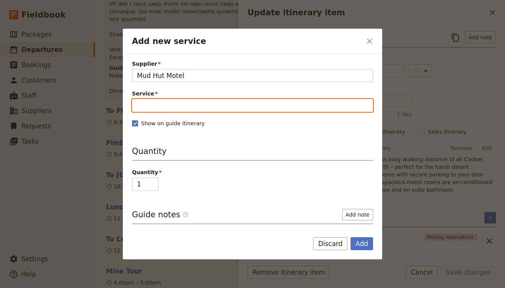
click at [290, 100] on input "Service" at bounding box center [252, 105] width 241 height 13
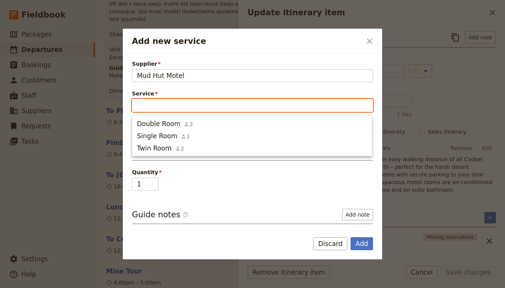
type input "d"
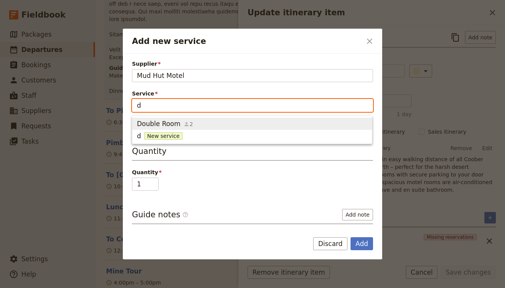
click at [271, 122] on span "Double Room 2" at bounding box center [252, 123] width 231 height 9
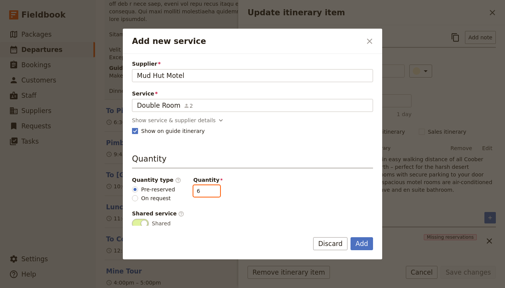
click at [201, 193] on input "6" at bounding box center [206, 190] width 27 height 11
type input "5"
click at [360, 240] on button "Add" at bounding box center [362, 243] width 23 height 13
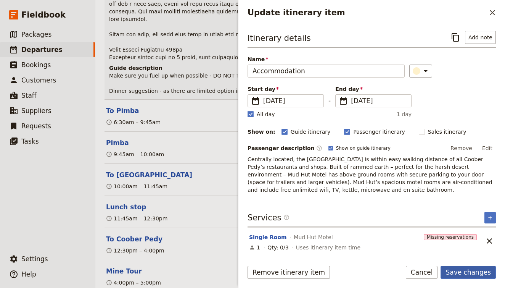
click at [472, 274] on button "Save changes" at bounding box center [468, 272] width 55 height 13
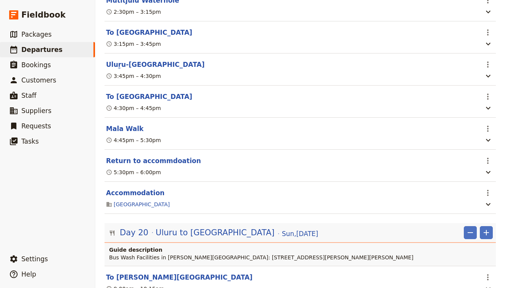
scroll to position [8841, 0]
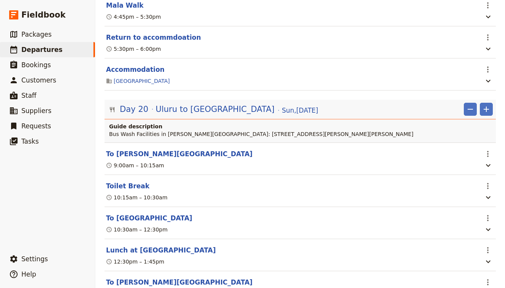
scroll to position [8762, 0]
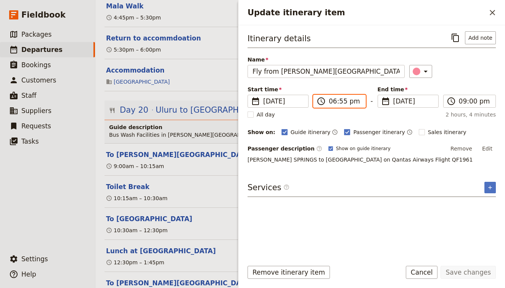
click at [336, 100] on input "06:55 pm" at bounding box center [345, 101] width 32 height 9
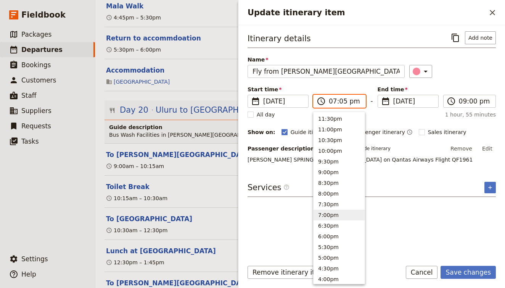
type input "07:50 pm"
click at [397, 179] on div "Itinerary details ​ Add note Name Fly from Alice Springs to Darwin ​ Start time…" at bounding box center [372, 142] width 248 height 222
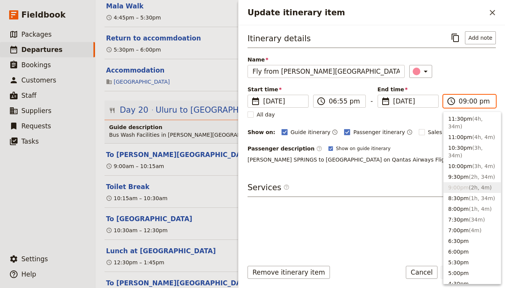
click at [461, 100] on input "09:00 pm" at bounding box center [475, 101] width 32 height 9
type input "10:00 pm"
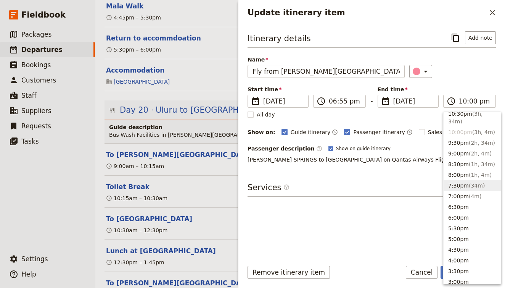
click at [390, 204] on div "Itinerary details ​ Add note Name Fly from Alice Springs to Darwin ​ Start time…" at bounding box center [372, 142] width 248 height 222
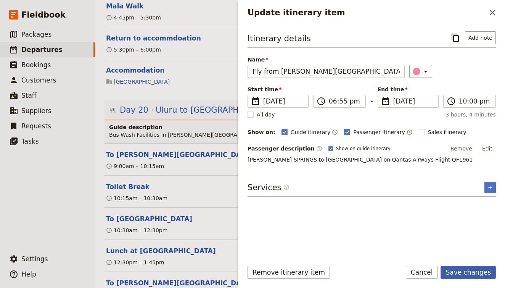
click at [463, 273] on button "Save changes" at bounding box center [468, 272] width 55 height 13
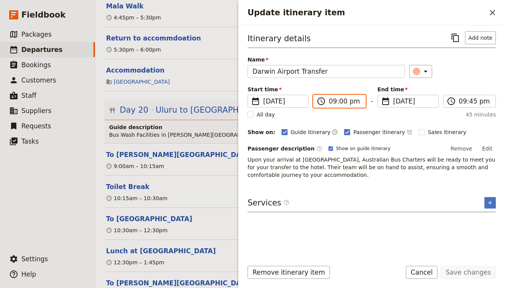
click at [332, 100] on input "09:00 pm" at bounding box center [345, 101] width 32 height 9
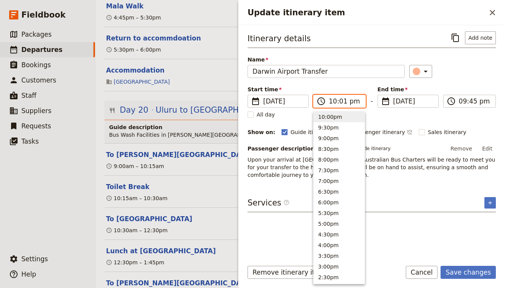
type input "10:15 pm"
click at [461, 100] on input "10:15 pm" at bounding box center [475, 101] width 32 height 9
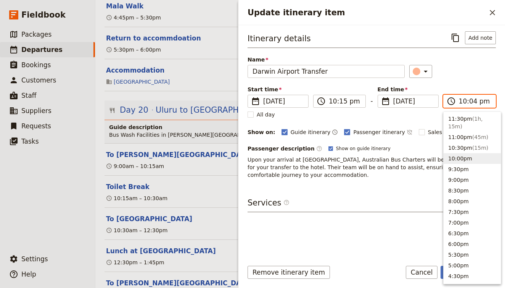
type input "10:45 pm"
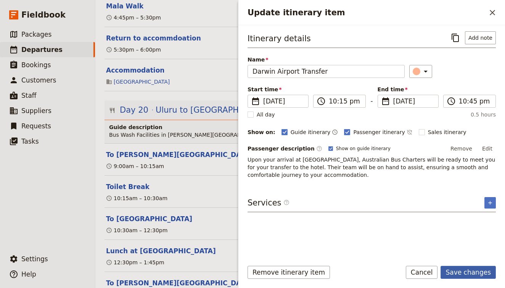
click at [474, 272] on button "Save changes" at bounding box center [468, 272] width 55 height 13
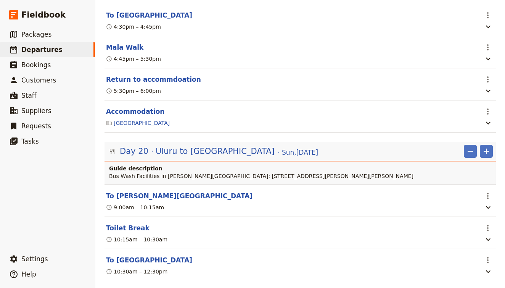
scroll to position [8719, 0]
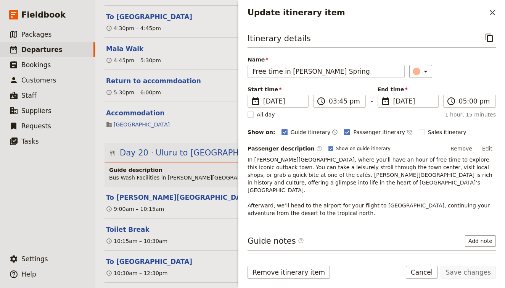
click at [317, 160] on p "In Alice Springs, where you’ll have an hour of free time to explore this iconic…" at bounding box center [372, 186] width 248 height 61
click at [492, 145] on button "Edit" at bounding box center [487, 148] width 17 height 11
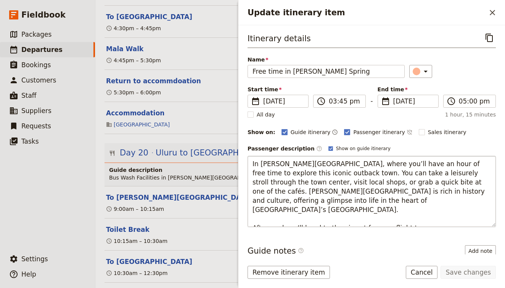
click at [337, 162] on textarea "In Alice Springs, where you’ll have an hour of free time to explore this iconic…" at bounding box center [372, 191] width 248 height 71
click at [310, 163] on textarea "In Alice Springs, where you will have an hour of free time to explore this icon…" at bounding box center [372, 191] width 248 height 71
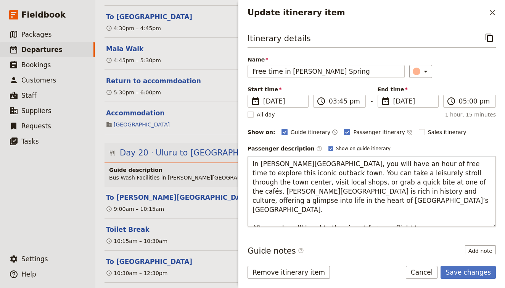
click at [327, 173] on textarea "In Alice Springs, you will have an hour of free time to explore this iconic out…" at bounding box center [372, 191] width 248 height 71
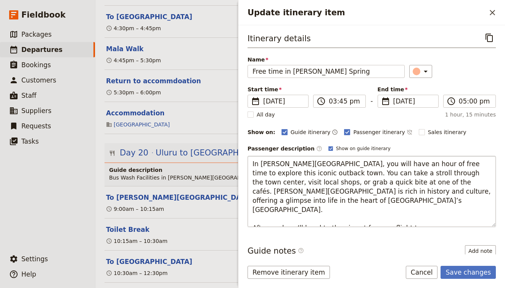
click at [396, 173] on textarea "In Alice Springs, you will have an hour of free time to explore this iconic out…" at bounding box center [372, 191] width 248 height 71
click at [270, 208] on textarea "In Alice Springs, you will have an hour of free time to explore this iconic out…" at bounding box center [372, 191] width 248 height 71
drag, startPoint x: 274, startPoint y: 215, endPoint x: 305, endPoint y: 209, distance: 30.7
click at [305, 209] on textarea "In Alice Springs, you will have an hour of free time to explore this iconic out…" at bounding box center [372, 191] width 248 height 71
click at [303, 209] on textarea "In Alice Springs, you will have an hour of free time to explore this iconic out…" at bounding box center [372, 191] width 248 height 71
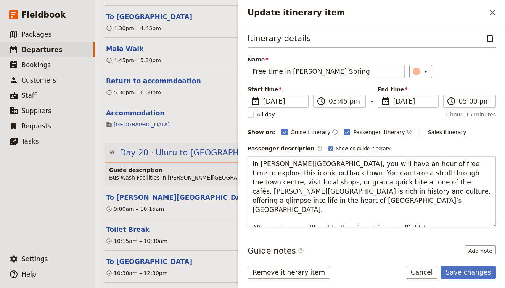
type textarea "In Alice Springs, you will have an hour of free time to explore this iconic out…"
click at [342, 213] on textarea "In Alice Springs, you will have an hour of free time to explore this iconic out…" at bounding box center [372, 191] width 248 height 71
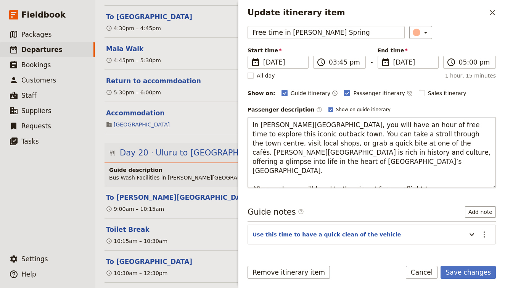
scroll to position [39, 0]
click at [484, 277] on button "Save changes" at bounding box center [468, 272] width 55 height 13
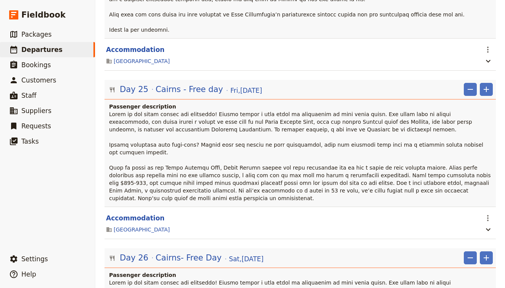
scroll to position [0, 0]
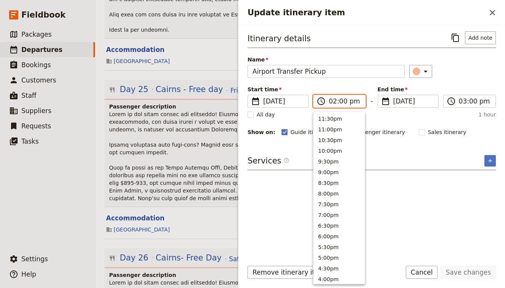
click at [337, 103] on input "02:00 pm" at bounding box center [345, 101] width 32 height 9
click at [329, 100] on input "02:00 pm" at bounding box center [345, 101] width 32 height 9
click at [360, 88] on div "Start time ​ 19 Oct 2025 19/10/2025 2025-10-19 14:00 ​ 02:00 pm - End time ​ 19…" at bounding box center [372, 96] width 248 height 22
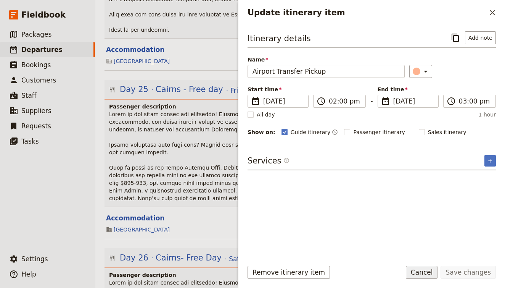
click at [429, 269] on button "Cancel" at bounding box center [422, 272] width 32 height 13
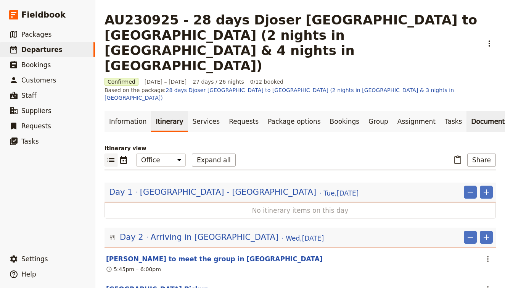
click at [467, 111] on link "Documents" at bounding box center [490, 121] width 46 height 21
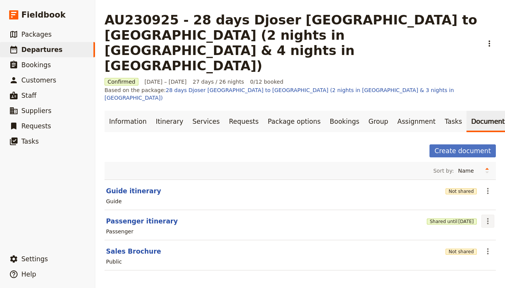
click at [485, 216] on icon "Actions" at bounding box center [488, 220] width 9 height 9
click at [136, 111] on link "Information" at bounding box center [128, 121] width 47 height 21
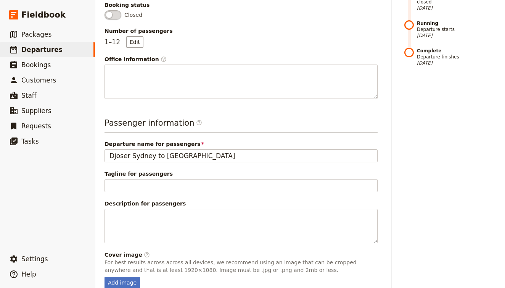
scroll to position [255, 0]
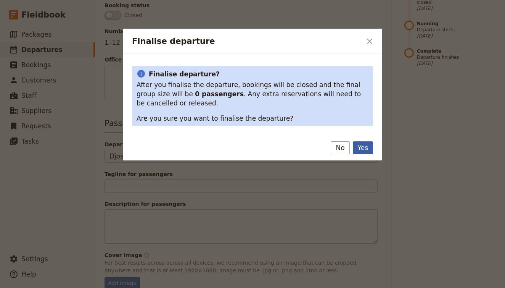
click at [364, 148] on button "Yes" at bounding box center [363, 147] width 20 height 13
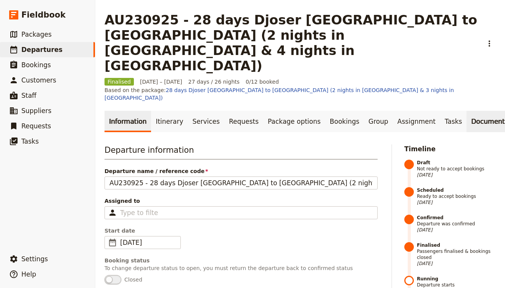
scroll to position [0, 0]
click at [467, 111] on link "Documents" at bounding box center [490, 121] width 46 height 21
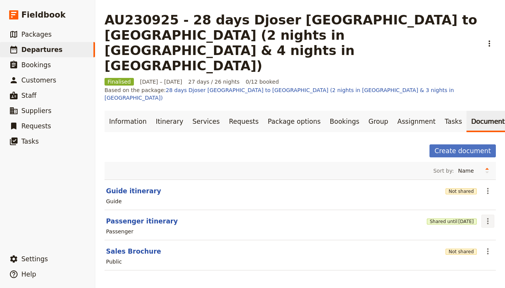
click at [489, 216] on icon "Actions" at bounding box center [488, 220] width 9 height 9
click at [471, 204] on button "Share" at bounding box center [466, 199] width 55 height 11
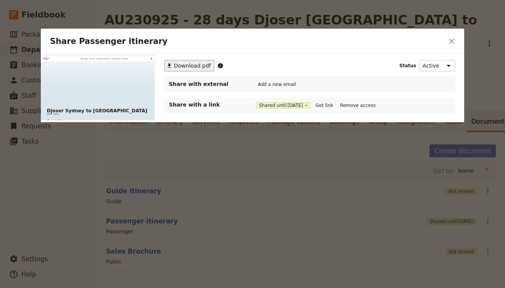
click at [186, 66] on span "Download pdf" at bounding box center [192, 66] width 37 height 8
click at [335, 105] on button "Get link" at bounding box center [324, 105] width 21 height 8
click at [450, 42] on icon "Close dialog" at bounding box center [451, 41] width 9 height 9
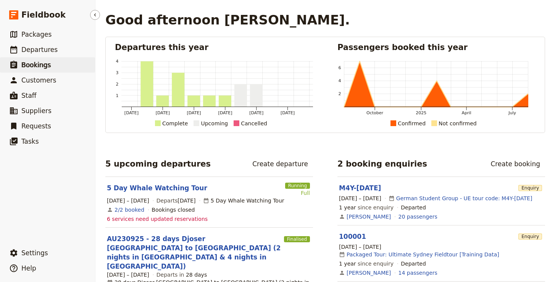
click at [42, 60] on link "​ Bookings" at bounding box center [47, 64] width 95 height 15
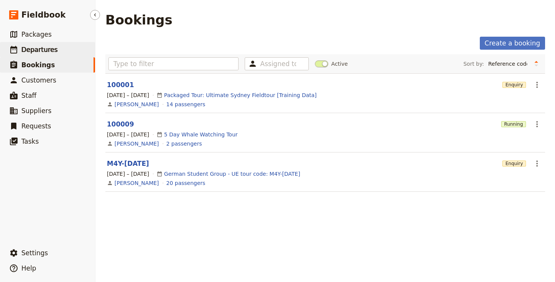
click at [39, 48] on span "Departures" at bounding box center [39, 50] width 36 height 8
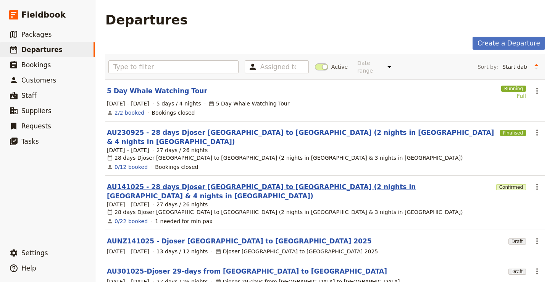
click at [125, 182] on link "AU141025 - 28 days Djoser [GEOGRAPHIC_DATA] to [GEOGRAPHIC_DATA] (2 nights in […" at bounding box center [300, 191] width 386 height 18
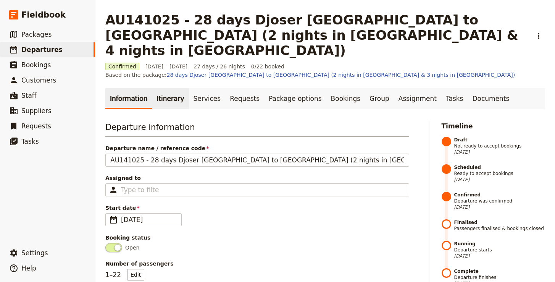
click at [167, 88] on link "Itinerary" at bounding box center [170, 98] width 37 height 21
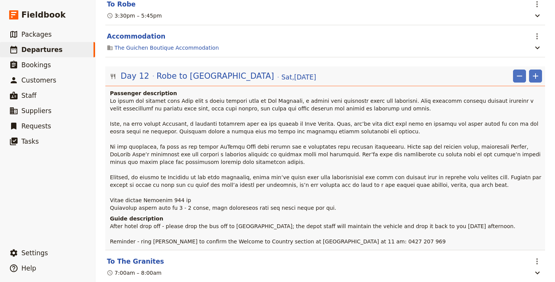
scroll to position [4375, 0]
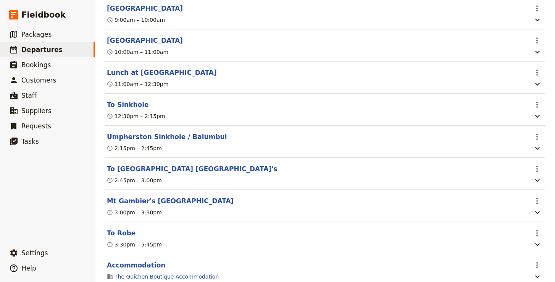
click at [122, 228] on button "To Robe" at bounding box center [121, 232] width 29 height 9
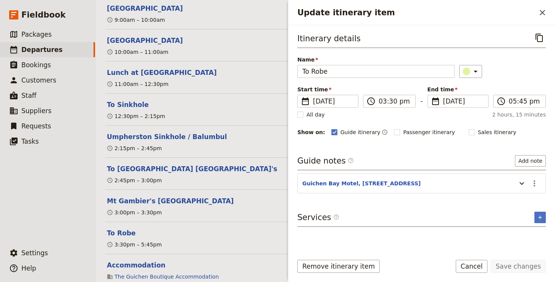
click at [382, 192] on section "Guichen Bay Motel, 42-44 Victoria St, Robe SA 5276 ​" at bounding box center [421, 183] width 248 height 20
click at [389, 187] on header "Guichen Bay Motel, [STREET_ADDRESS]" at bounding box center [407, 183] width 210 height 9
click at [524, 181] on icon "Update itinerary item" at bounding box center [521, 183] width 9 height 9
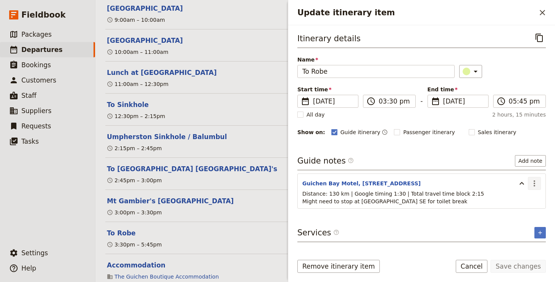
click at [535, 184] on icon "Actions" at bounding box center [534, 183] width 9 height 9
click at [518, 200] on span "Edit note" at bounding box center [512, 200] width 24 height 8
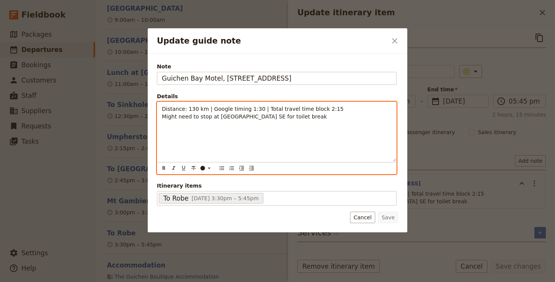
click at [303, 121] on div "Distance: 130 km | Google timing 1:30 | Total travel time block 2:15 Might need…" at bounding box center [276, 132] width 239 height 60
paste div "Update guide note"
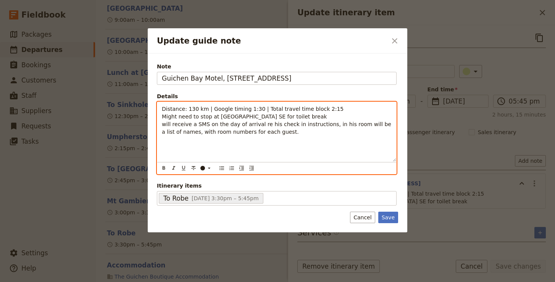
click at [164, 124] on span "will receive a SMS on the day of arrival re his check in instructions, in his r…" at bounding box center [277, 128] width 231 height 14
click at [289, 140] on div "Distance: 130 km | Google timing 1:30 | Total travel time block 2:15 Might need…" at bounding box center [276, 132] width 239 height 60
drag, startPoint x: 265, startPoint y: 124, endPoint x: 273, endPoint y: 123, distance: 7.7
click at [273, 123] on span "Will receive a SMS on the day of arrival re his check in instructions, in his r…" at bounding box center [274, 128] width 224 height 14
click at [343, 111] on p "Distance: 130 km | Google timing 1:30 | Total travel time block 2:15 Might need…" at bounding box center [277, 120] width 230 height 31
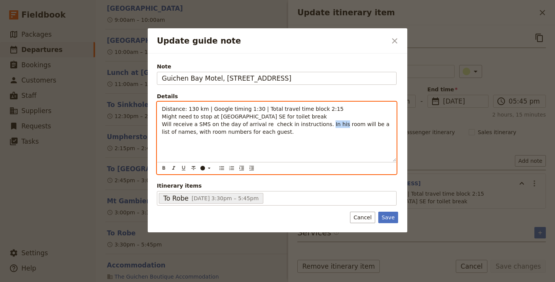
drag, startPoint x: 334, startPoint y: 124, endPoint x: 321, endPoint y: 119, distance: 13.4
click at [321, 119] on p "Distance: 130 km | Google timing 1:30 | Total travel time block 2:15 Might need…" at bounding box center [277, 120] width 230 height 31
click at [329, 131] on p "Distance: 130 km | Google timing 1:30 | Total travel time block 2:15 Might need…" at bounding box center [277, 120] width 230 height 31
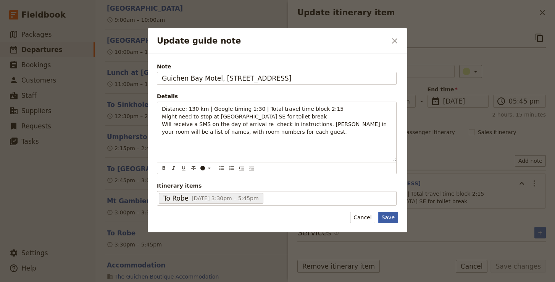
click at [385, 213] on button "Save" at bounding box center [388, 216] width 20 height 11
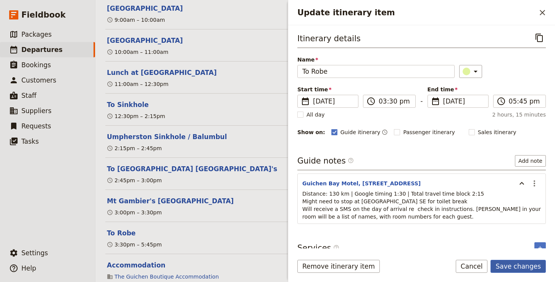
click at [518, 268] on button "Save changes" at bounding box center [517, 266] width 55 height 13
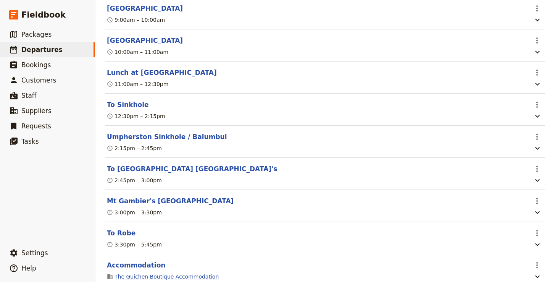
click at [187, 273] on link "The Guichen Boutique Accommodation" at bounding box center [166, 277] width 104 height 8
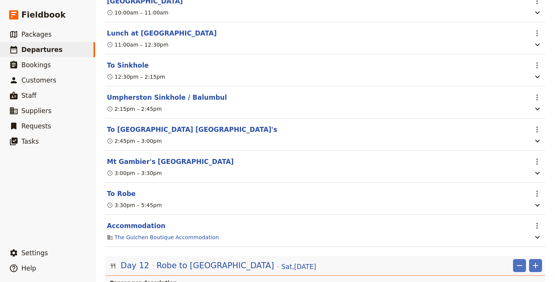
scroll to position [4413, 0]
click at [126, 189] on button "To Robe" at bounding box center [121, 193] width 29 height 9
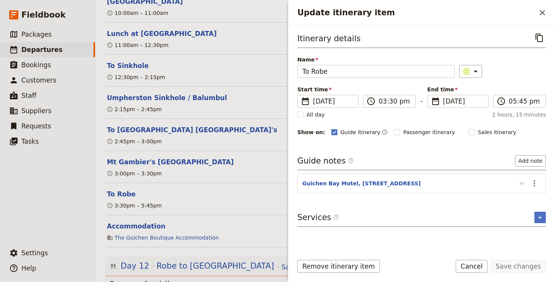
click at [521, 180] on icon "Update itinerary item" at bounding box center [521, 183] width 9 height 9
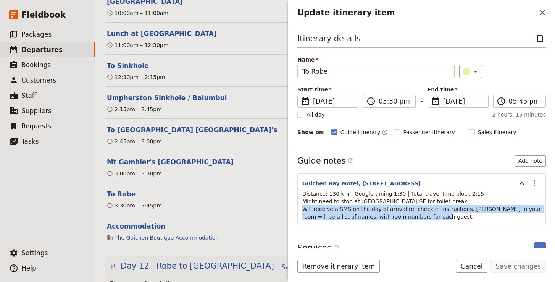
drag, startPoint x: 417, startPoint y: 218, endPoint x: 298, endPoint y: 210, distance: 119.7
click at [298, 210] on div "Distance: 130 km | Google timing 1:30 | Total travel time block 2:15 Might need…" at bounding box center [422, 207] width 248 height 35
copy span "Will receive a SMS on the day of arrival re check in instructions. Steve in you…"
click at [475, 268] on button "Cancel" at bounding box center [472, 266] width 32 height 13
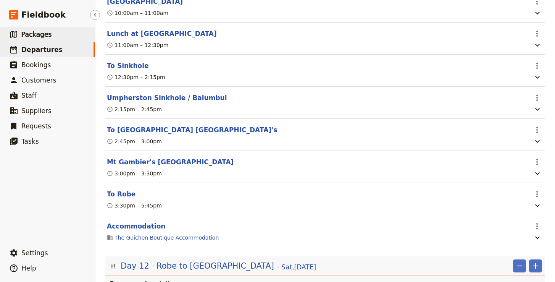
click at [54, 38] on link "​ Packages" at bounding box center [47, 34] width 95 height 15
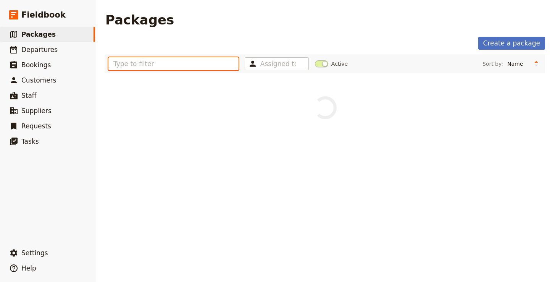
click at [170, 65] on input "text" at bounding box center [173, 63] width 130 height 13
type input "djoser"
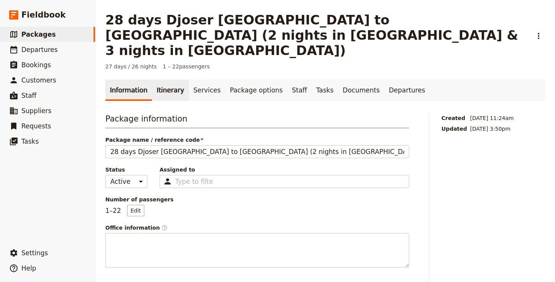
click at [161, 79] on link "Itinerary" at bounding box center [170, 89] width 37 height 21
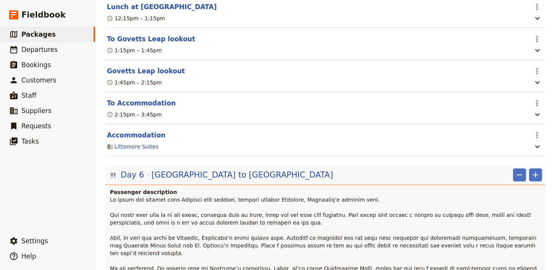
scroll to position [3930, 0]
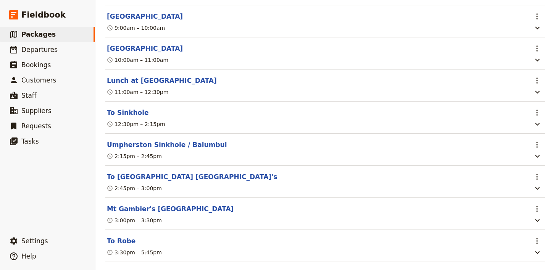
scroll to position [4391, 0]
click at [123, 235] on button "To Robe" at bounding box center [121, 239] width 29 height 9
select select "11"
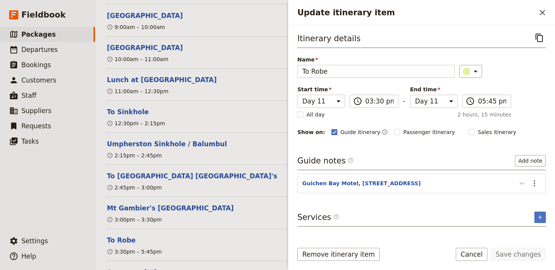
click at [521, 186] on icon "Update itinerary item" at bounding box center [521, 183] width 9 height 9
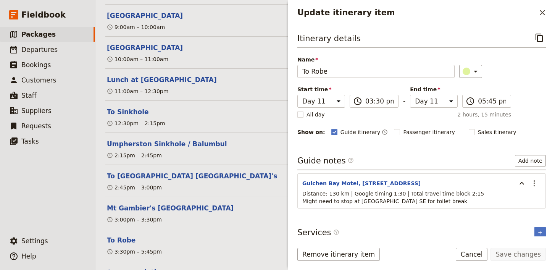
click at [436, 201] on p "Distance: 130 km | Google timing 1:30 | Total travel time block 2:15 Might need…" at bounding box center [421, 197] width 239 height 15
click at [532, 179] on icon "Actions" at bounding box center [534, 183] width 9 height 9
click at [517, 200] on span "Edit note" at bounding box center [512, 200] width 24 height 8
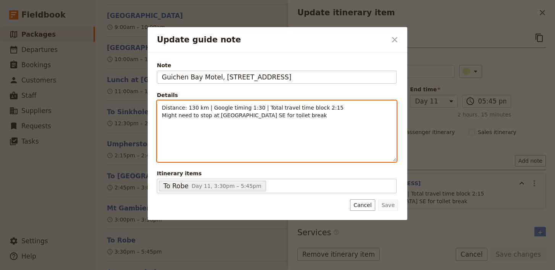
click at [308, 120] on div "Distance: 130 km | Google timing 1:30 | Total travel time block 2:15 Might need…" at bounding box center [276, 131] width 239 height 61
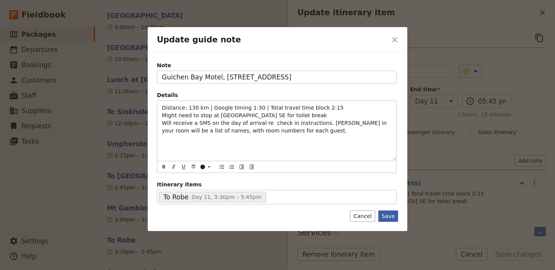
click at [389, 212] on button "Save" at bounding box center [388, 215] width 20 height 11
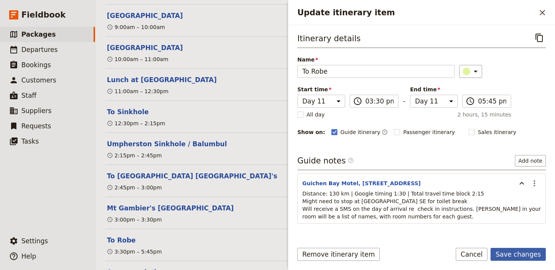
click at [523, 254] on button "Save changes" at bounding box center [517, 254] width 55 height 13
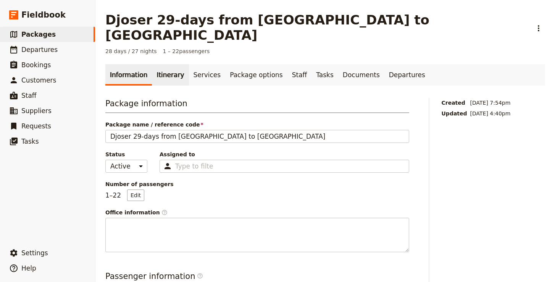
click at [162, 69] on link "Itinerary" at bounding box center [170, 74] width 37 height 21
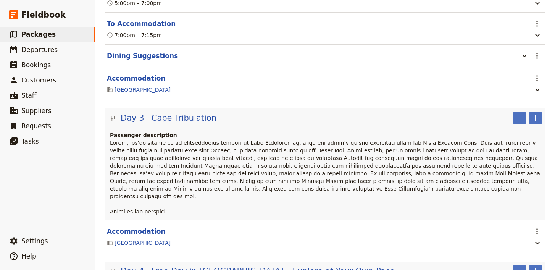
scroll to position [5323, 0]
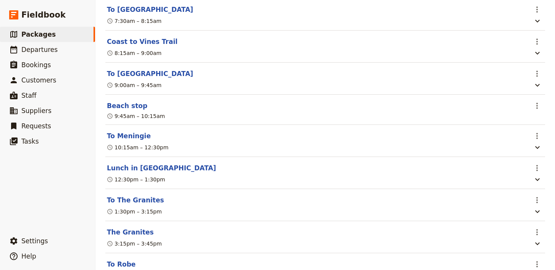
scroll to position [5780, 0]
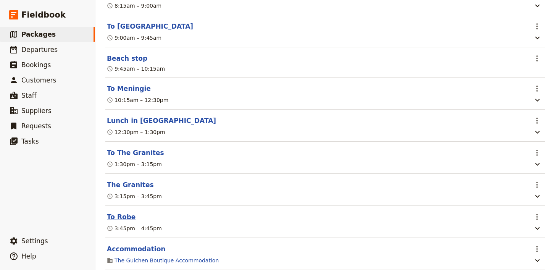
click at [118, 212] on button "To Robe" at bounding box center [121, 216] width 29 height 9
select select "18"
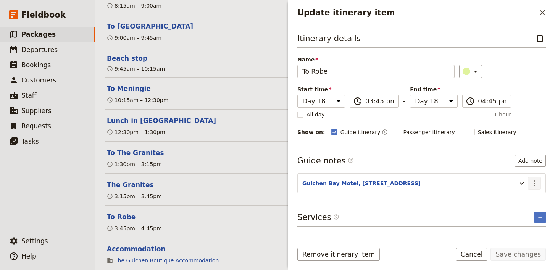
click at [534, 183] on icon "Actions" at bounding box center [535, 183] width 2 height 6
click at [524, 202] on span "Edit note" at bounding box center [512, 200] width 24 height 8
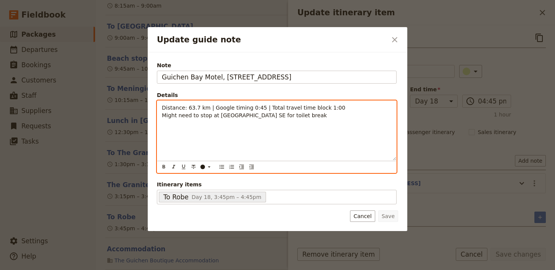
click at [235, 134] on div "Distance: 63.7 km | Google timing 0:45 | Total travel time block 1:00 Might nee…" at bounding box center [276, 131] width 239 height 60
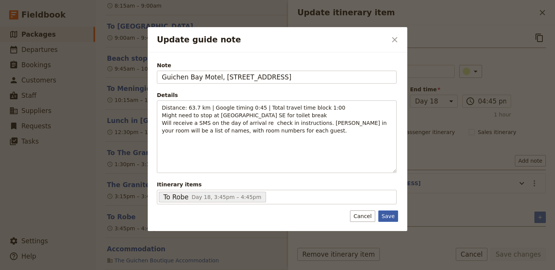
click at [389, 213] on button "Save" at bounding box center [388, 215] width 20 height 11
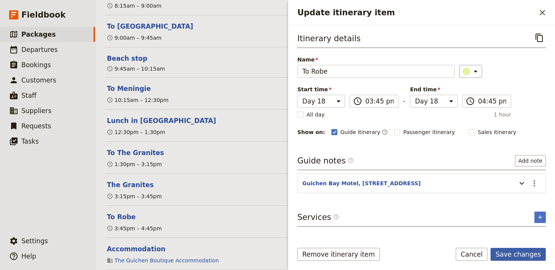
click at [506, 251] on button "Save changes" at bounding box center [517, 254] width 55 height 13
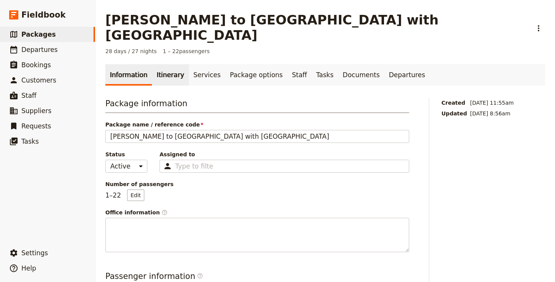
click at [171, 64] on link "Itinerary" at bounding box center [170, 74] width 37 height 21
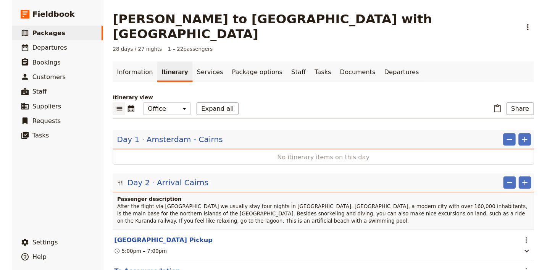
scroll to position [4645, 0]
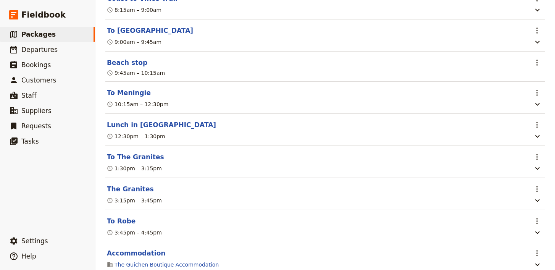
scroll to position [5078, 0]
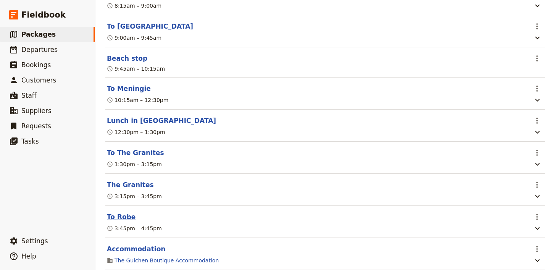
click at [114, 212] on button "To Robe" at bounding box center [121, 216] width 29 height 9
select select "17"
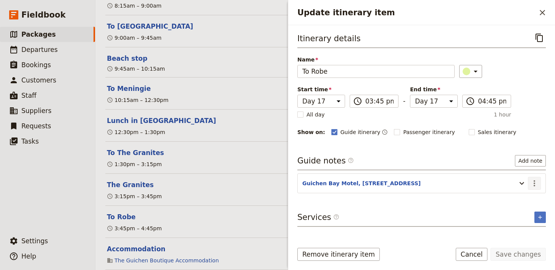
click at [534, 183] on icon "Actions" at bounding box center [535, 183] width 2 height 6
click at [522, 200] on span "Edit note" at bounding box center [512, 200] width 24 height 8
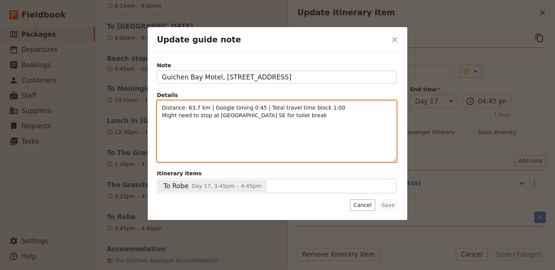
click at [312, 118] on p "Distance: 63.7 km | Google timing 0:45 | Total travel time block 1:00 Might nee…" at bounding box center [277, 111] width 230 height 15
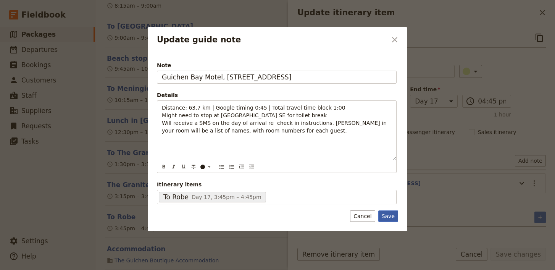
click at [386, 213] on button "Save" at bounding box center [388, 215] width 20 height 11
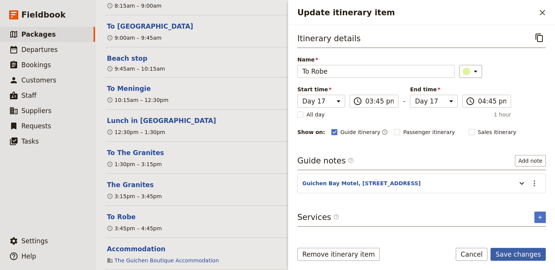
click at [506, 255] on button "Save changes" at bounding box center [517, 254] width 55 height 13
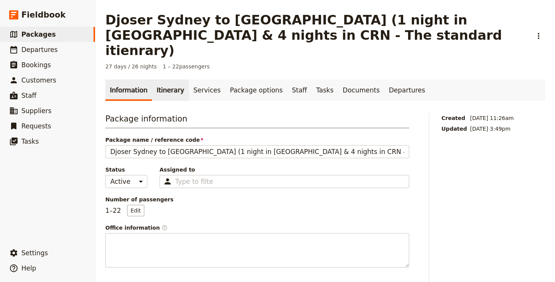
click at [159, 79] on link "Itinerary" at bounding box center [170, 89] width 37 height 21
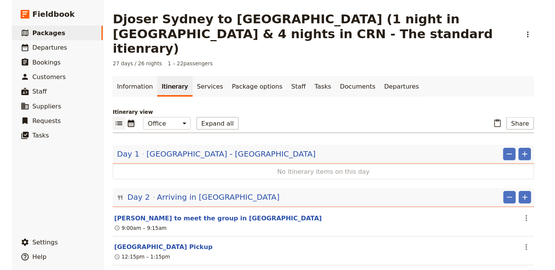
scroll to position [3878, 0]
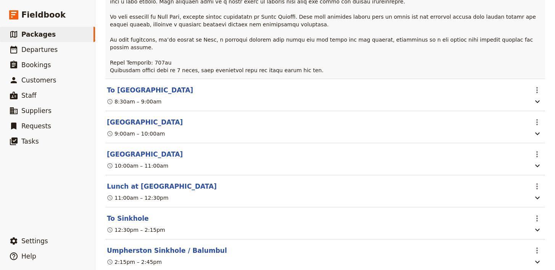
scroll to position [4230, 0]
select select "11"
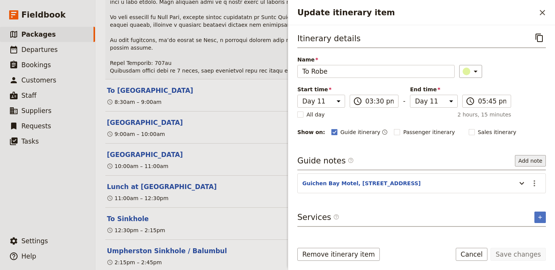
click at [530, 159] on button "Add note" at bounding box center [530, 160] width 31 height 11
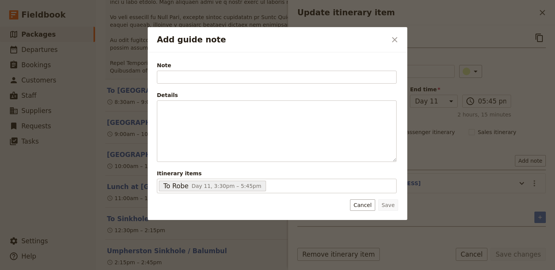
click at [359, 202] on button "Cancel" at bounding box center [362, 204] width 25 height 11
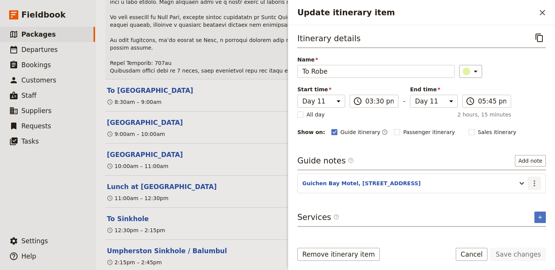
click at [540, 177] on button "​" at bounding box center [534, 183] width 13 height 13
click at [533, 197] on span "Edit note" at bounding box center [517, 200] width 35 height 8
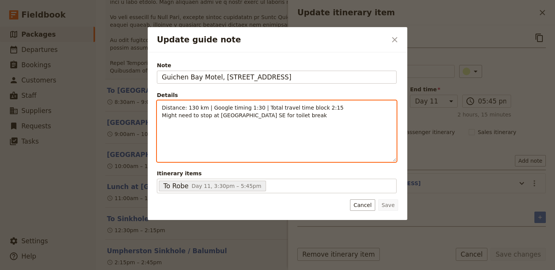
click at [324, 121] on div "Distance: 130 km | Google timing 1:30 | Total travel time block 2:15 Might need…" at bounding box center [276, 131] width 239 height 61
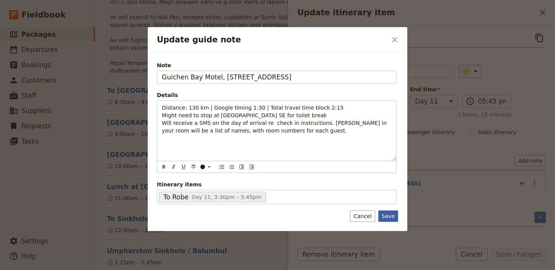
click at [382, 217] on button "Save" at bounding box center [388, 215] width 20 height 11
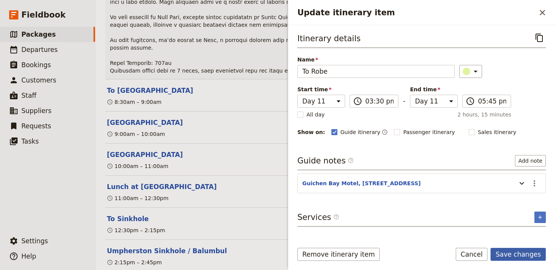
click at [513, 254] on button "Save changes" at bounding box center [517, 254] width 55 height 13
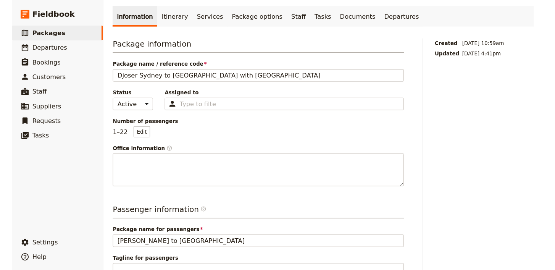
scroll to position [59, 0]
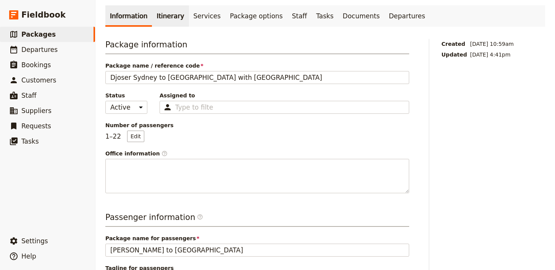
click at [164, 10] on link "Itinerary" at bounding box center [170, 15] width 37 height 21
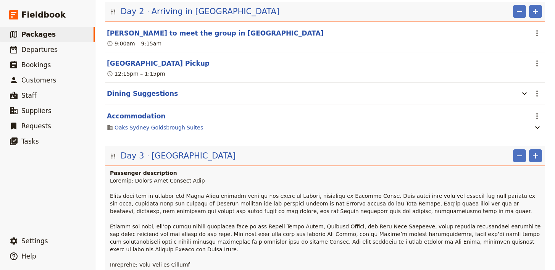
scroll to position [150, 0]
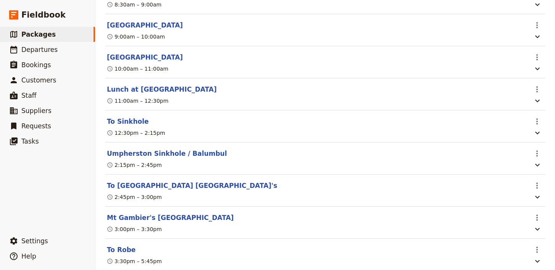
scroll to position [4250, 0]
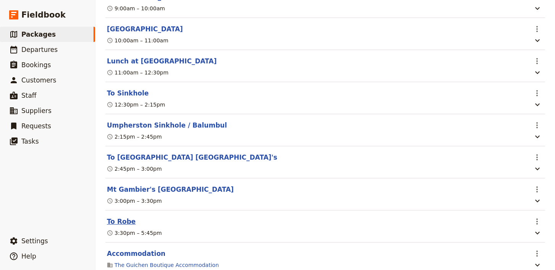
click at [123, 217] on button "To Robe" at bounding box center [121, 221] width 29 height 9
select select "11"
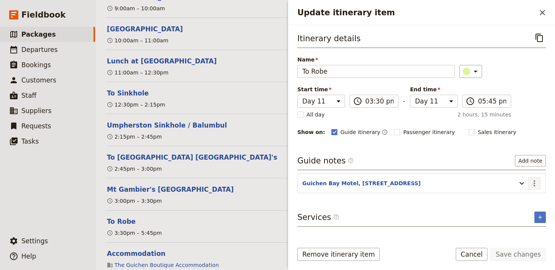
click at [535, 179] on icon "Actions" at bounding box center [534, 183] width 9 height 9
click at [526, 200] on span "Edit note" at bounding box center [517, 200] width 35 height 8
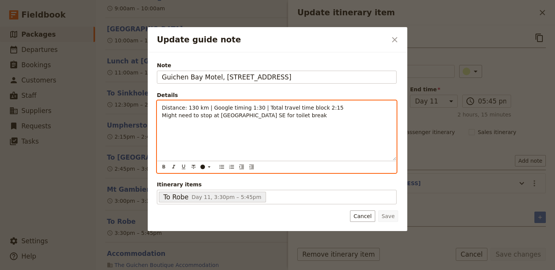
click at [309, 114] on p "Distance: 130 km | Google timing 1:30 | Total travel time block 2:15 Might need…" at bounding box center [277, 111] width 230 height 15
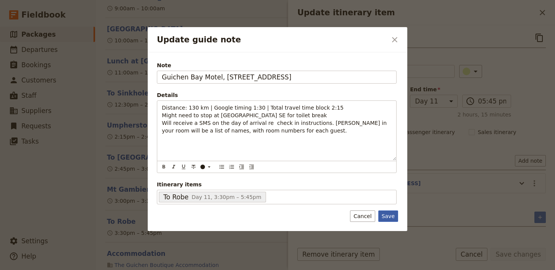
click at [393, 212] on button "Save" at bounding box center [388, 215] width 20 height 11
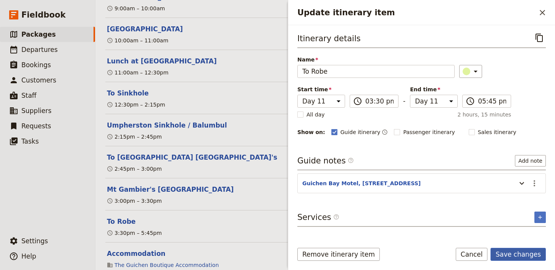
click at [513, 252] on button "Save changes" at bounding box center [517, 254] width 55 height 13
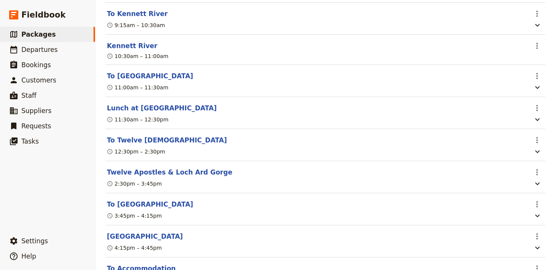
scroll to position [3655, 0]
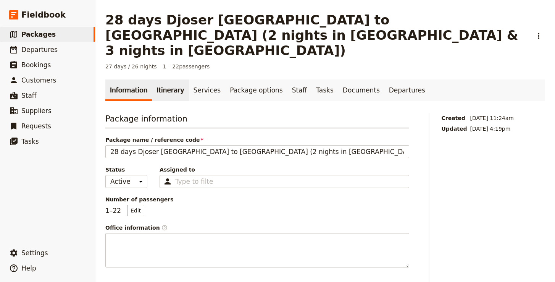
click at [160, 79] on link "Itinerary" at bounding box center [170, 89] width 37 height 21
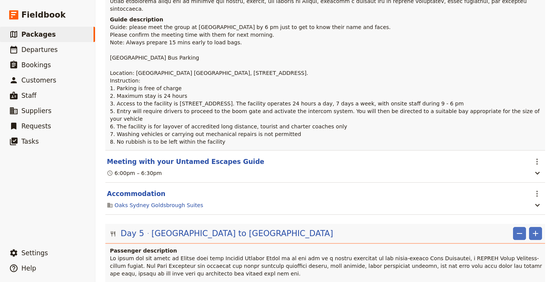
scroll to position [903, 0]
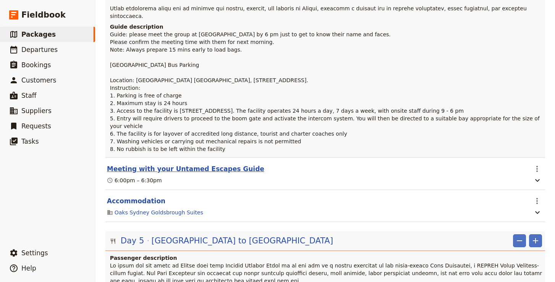
click at [213, 164] on button "Meeting with your Untamed Escapes Guide" at bounding box center [185, 168] width 157 height 9
select select "4"
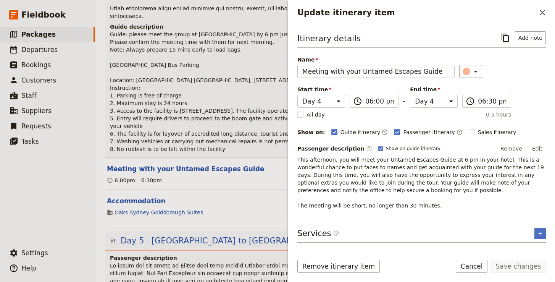
scroll to position [0, 0]
